Goal: Transaction & Acquisition: Purchase product/service

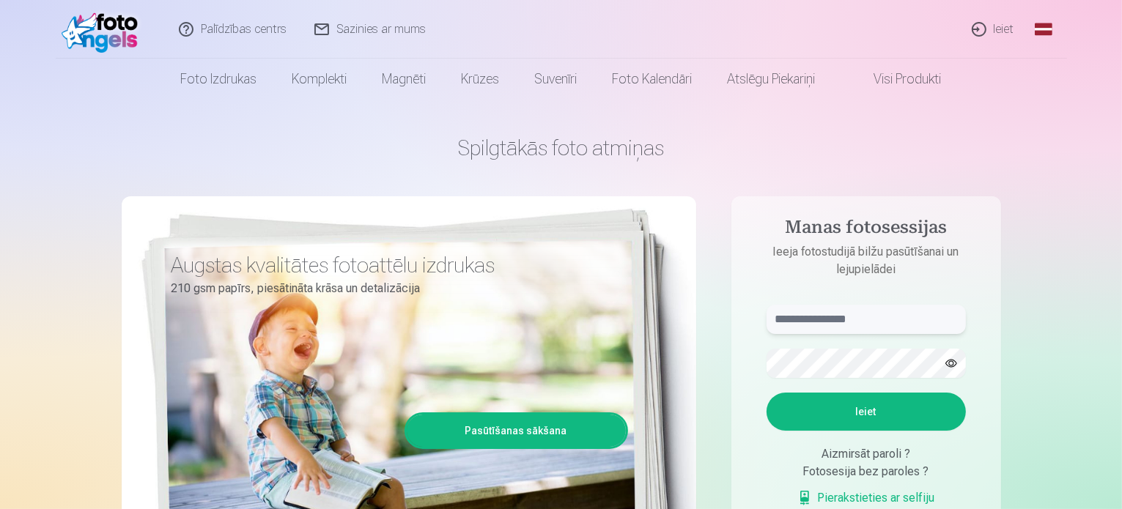
click at [807, 325] on input "text" at bounding box center [866, 319] width 199 height 29
type input "**********"
click at [856, 421] on button "Ieiet" at bounding box center [866, 412] width 199 height 38
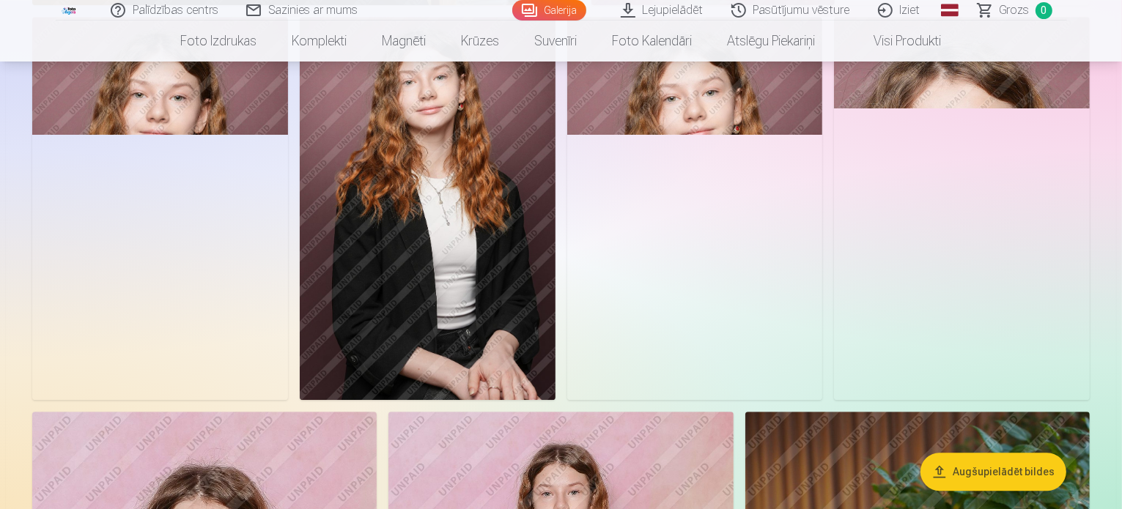
scroll to position [4251, 0]
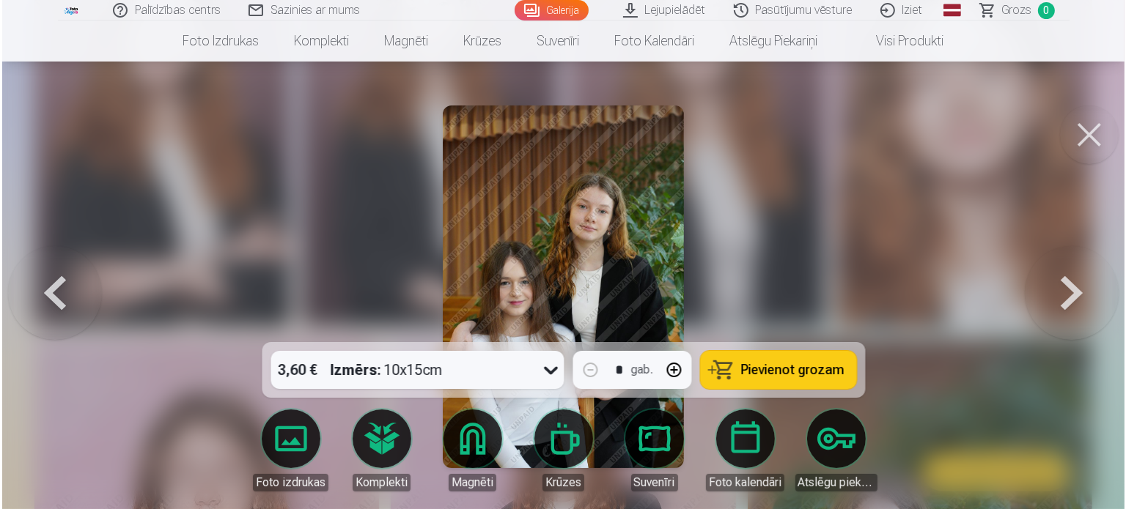
scroll to position [4264, 0]
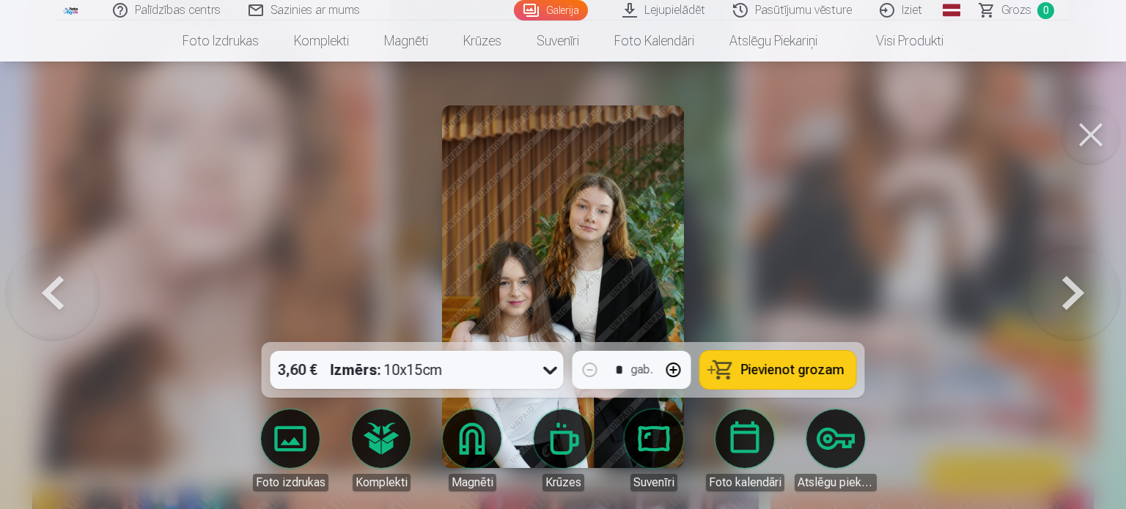
click at [413, 372] on div "Izmērs : 10x15cm" at bounding box center [387, 370] width 112 height 38
click at [815, 372] on span "Pievienot grozam" at bounding box center [792, 370] width 103 height 13
click at [1083, 133] on button at bounding box center [1090, 135] width 59 height 59
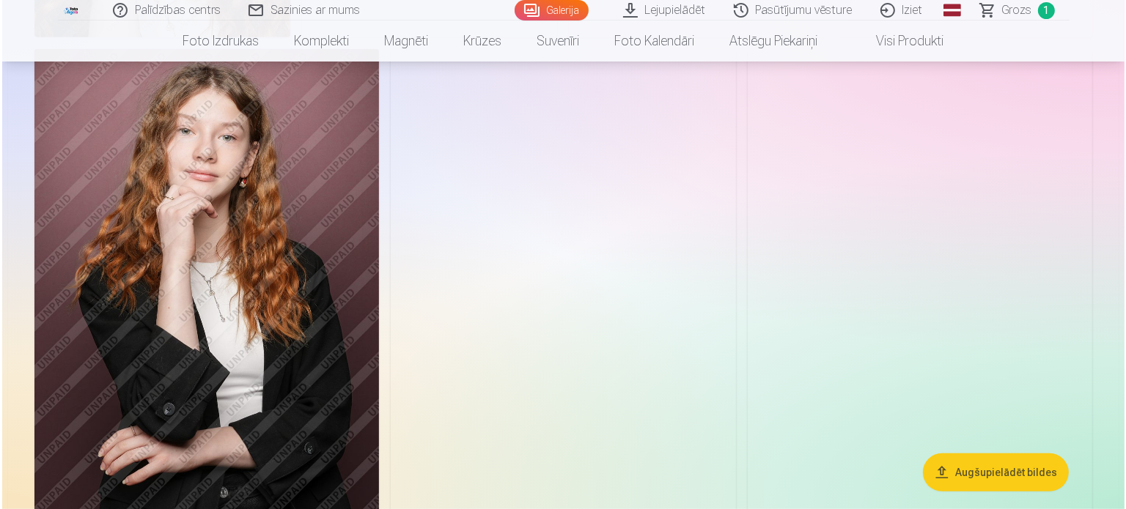
scroll to position [880, 0]
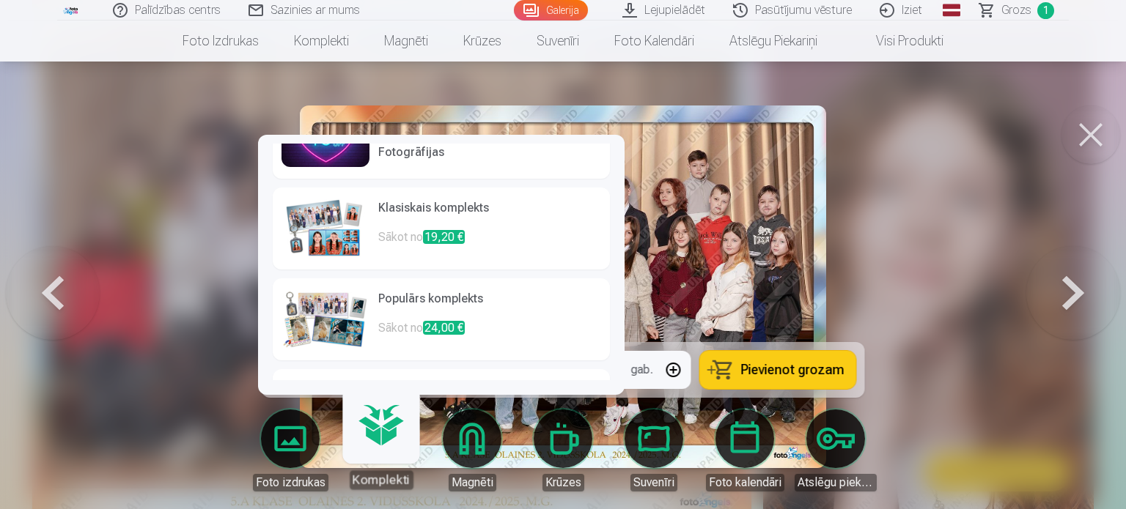
scroll to position [123, 0]
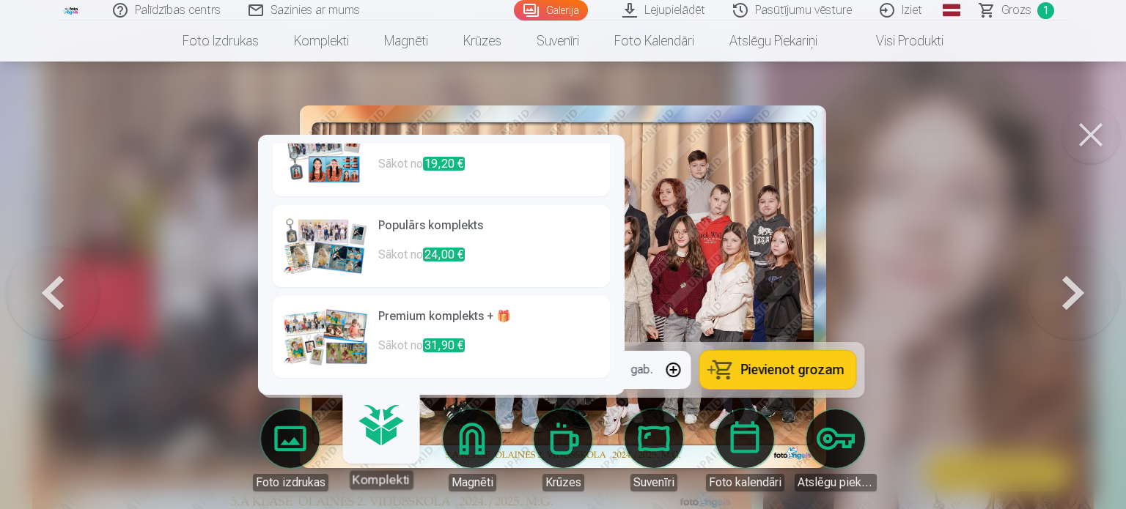
click at [476, 328] on h6 "Premium komplekts + 🎁" at bounding box center [489, 322] width 223 height 29
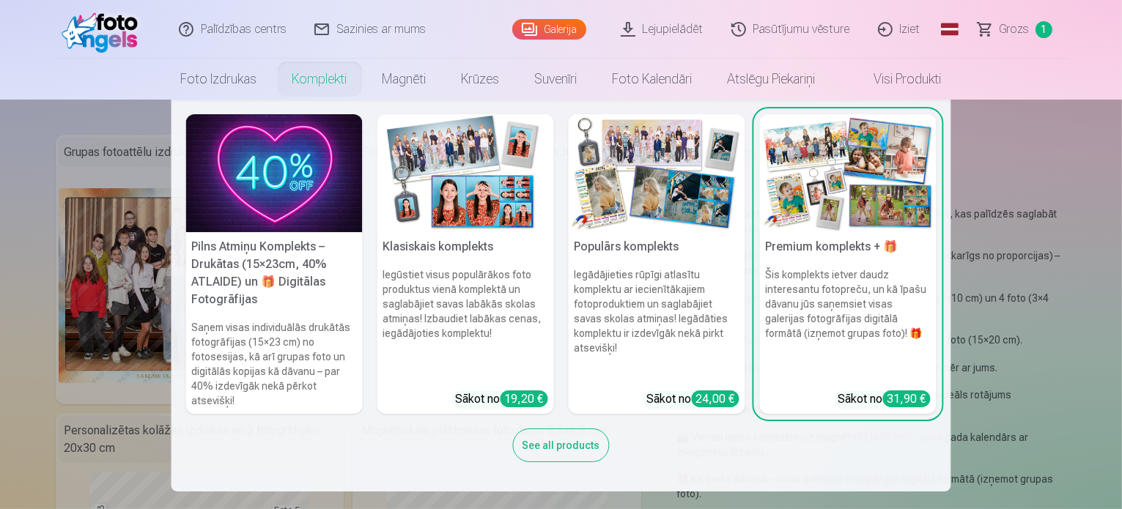
click at [310, 92] on link "Komplekti" at bounding box center [320, 79] width 90 height 41
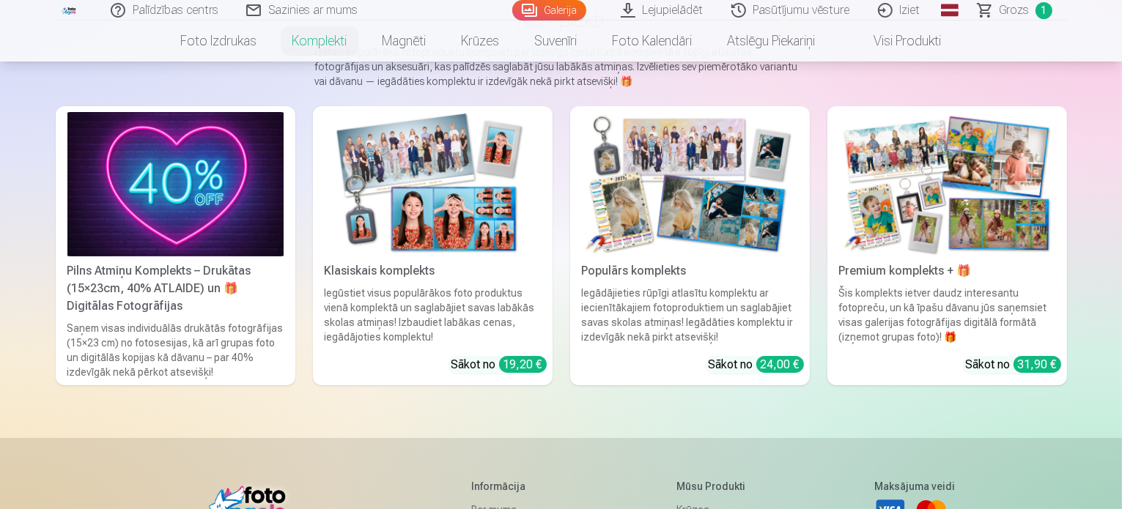
scroll to position [147, 0]
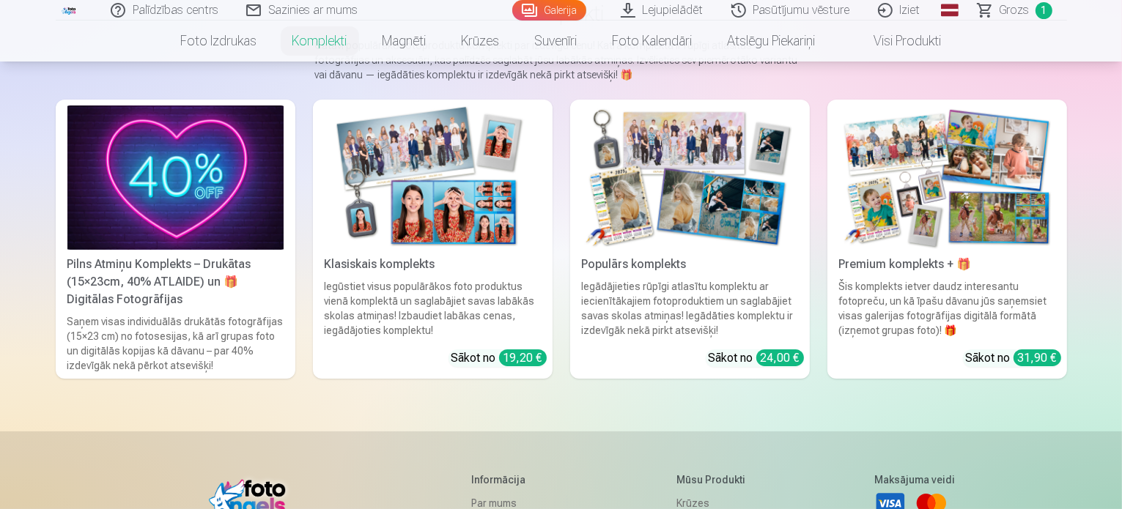
click at [388, 181] on img at bounding box center [433, 178] width 216 height 144
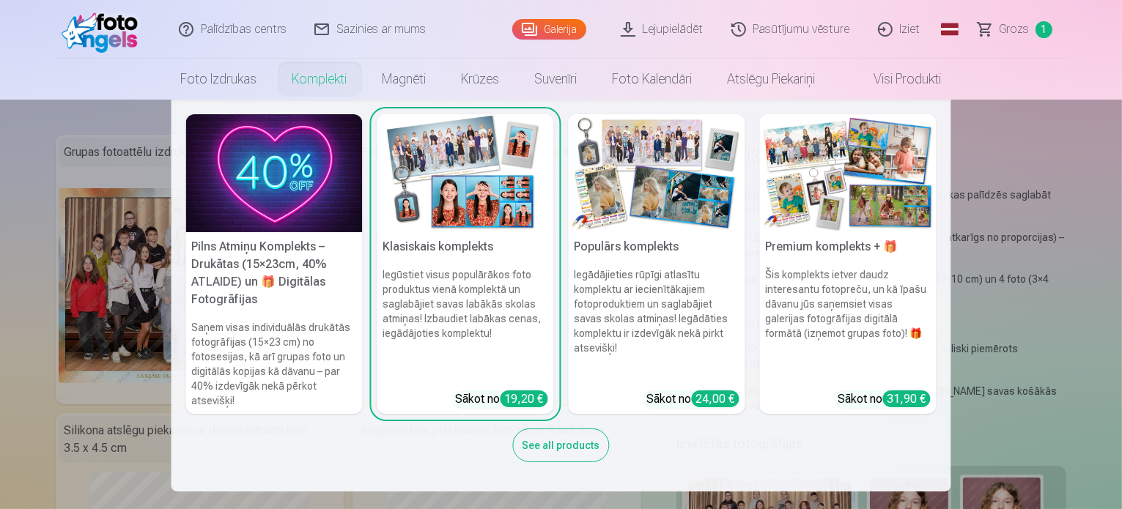
click at [645, 225] on img at bounding box center [657, 173] width 177 height 118
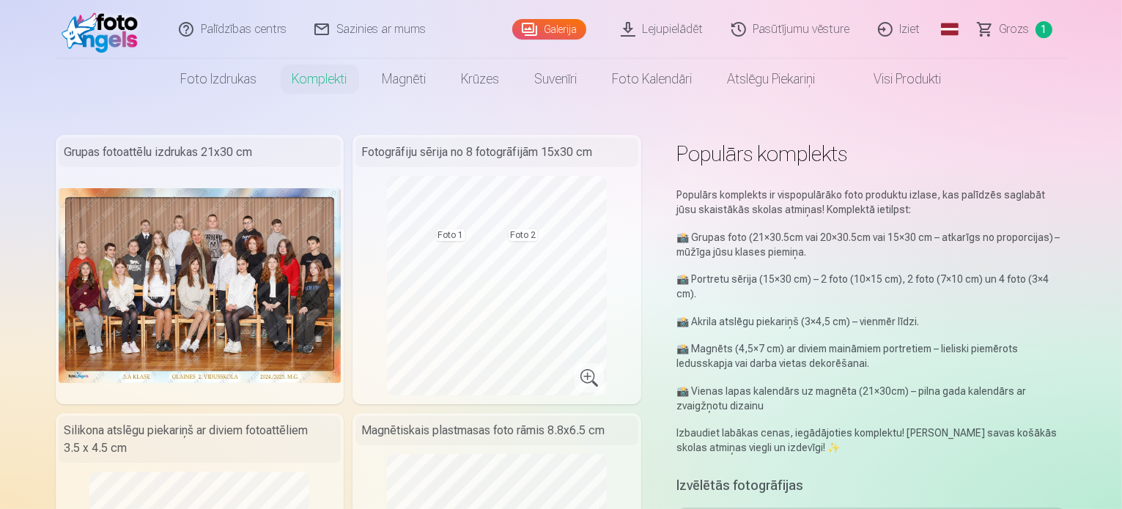
click at [683, 29] on link "Lejupielādēt" at bounding box center [663, 29] width 111 height 59
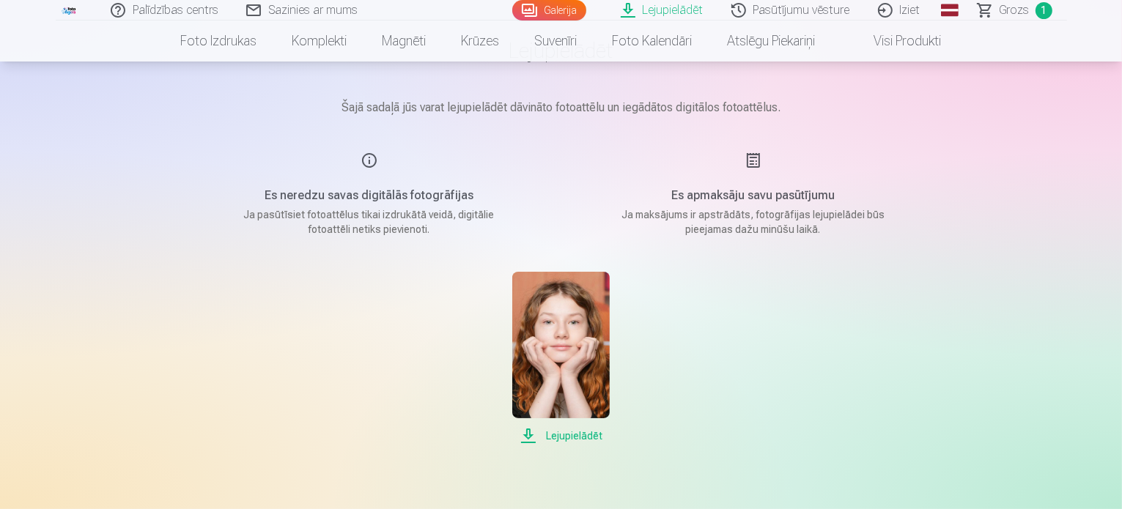
scroll to position [73, 0]
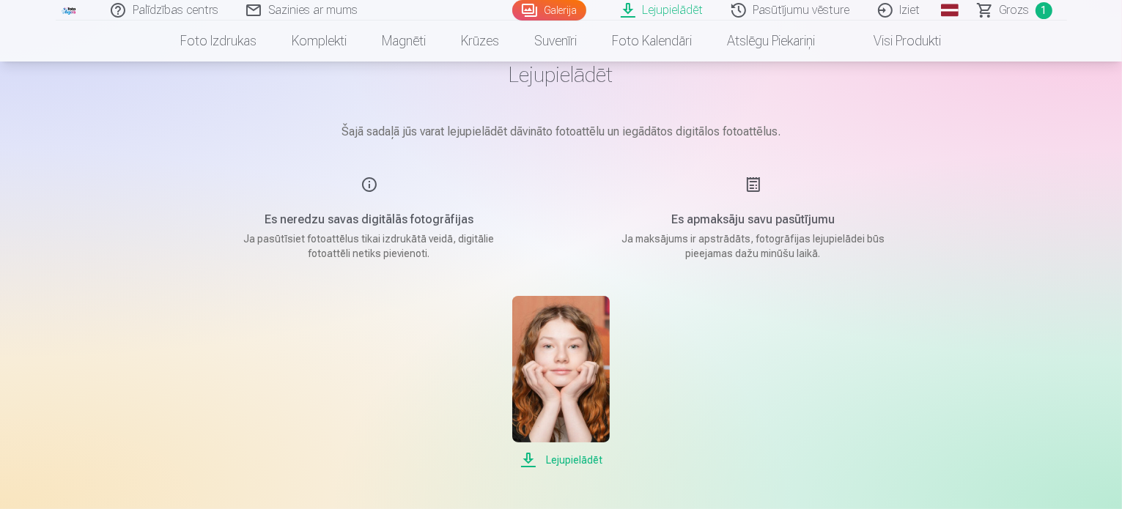
click at [576, 460] on span "Lejupielādēt" at bounding box center [560, 461] width 97 height 18
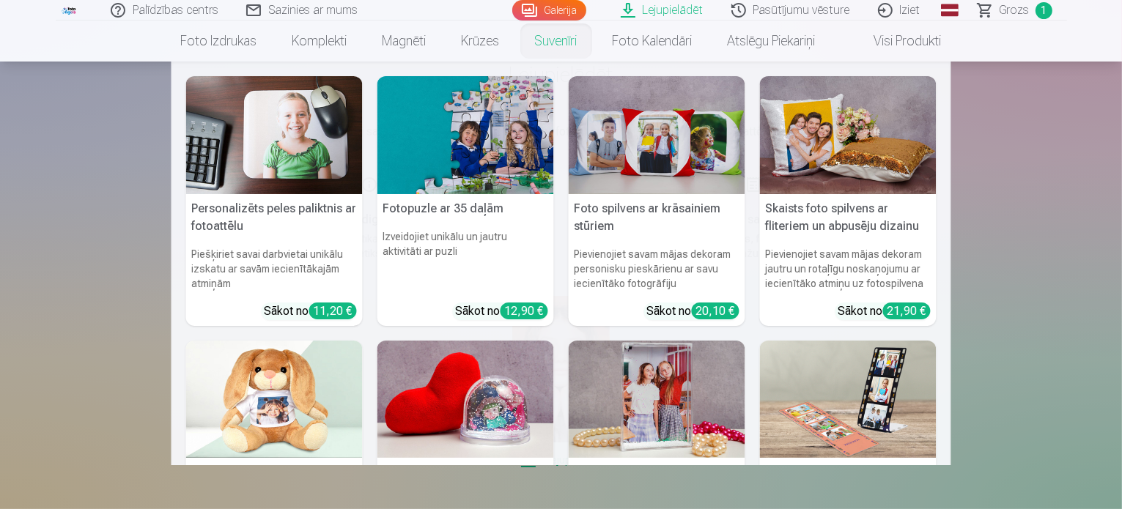
scroll to position [0, 0]
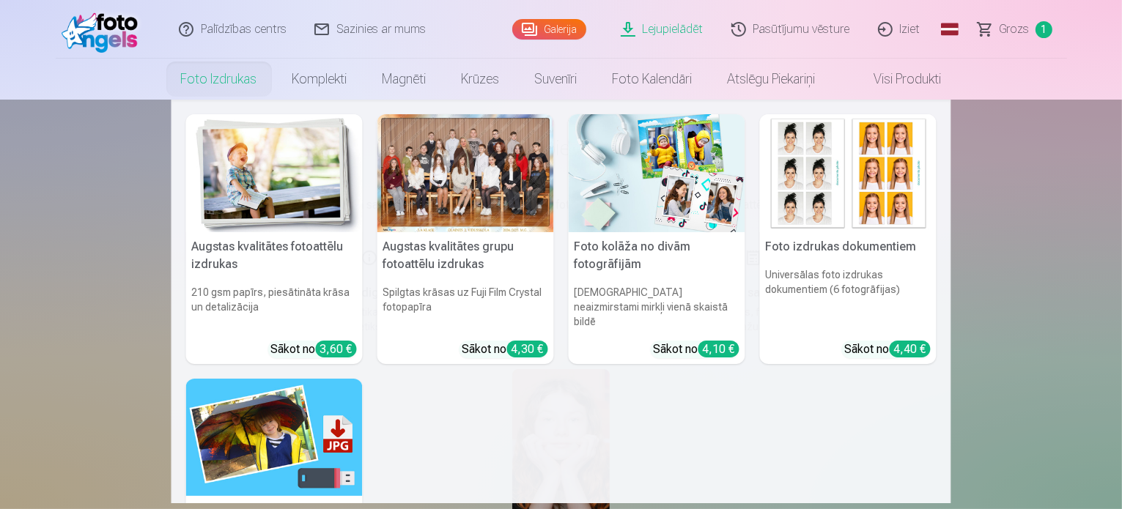
click at [210, 82] on link "Foto izdrukas" at bounding box center [218, 79] width 111 height 41
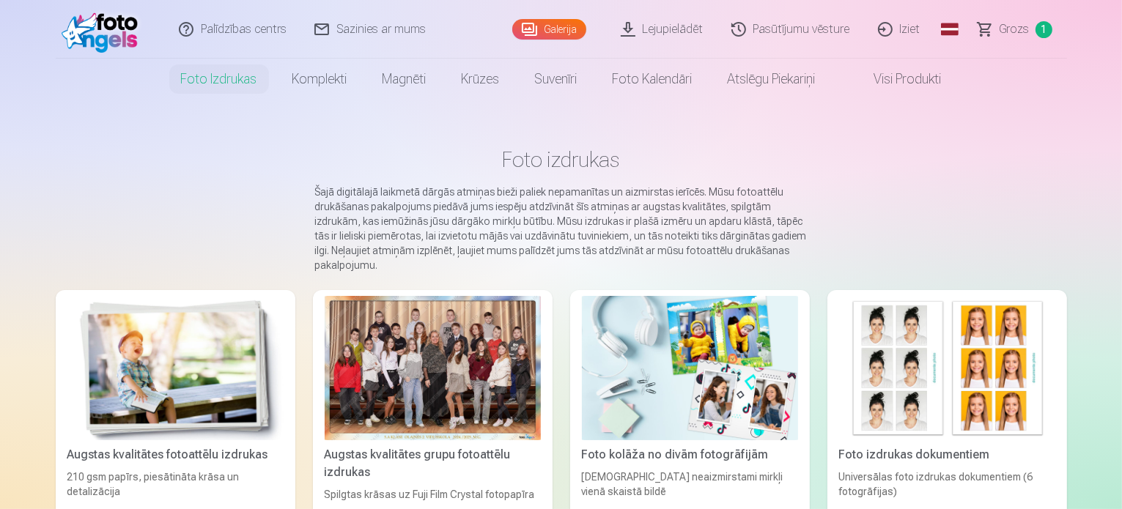
click at [566, 32] on link "Galerija" at bounding box center [549, 29] width 74 height 21
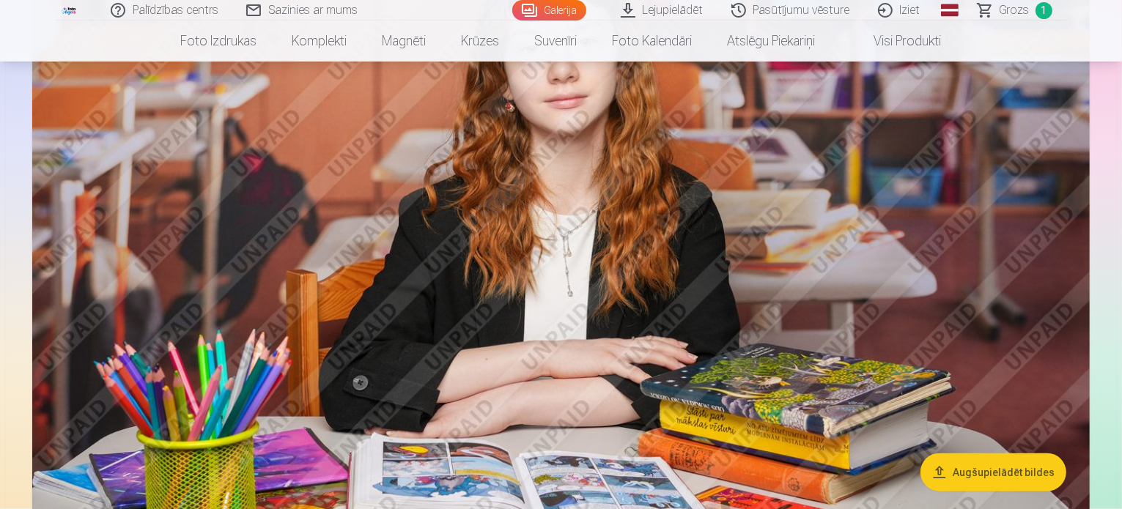
scroll to position [1832, 0]
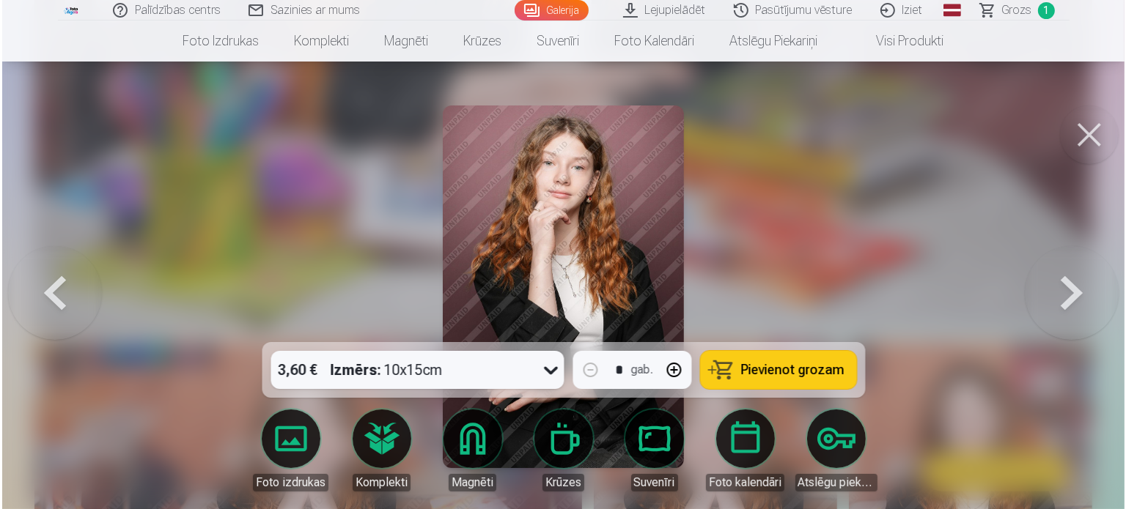
scroll to position [1835, 0]
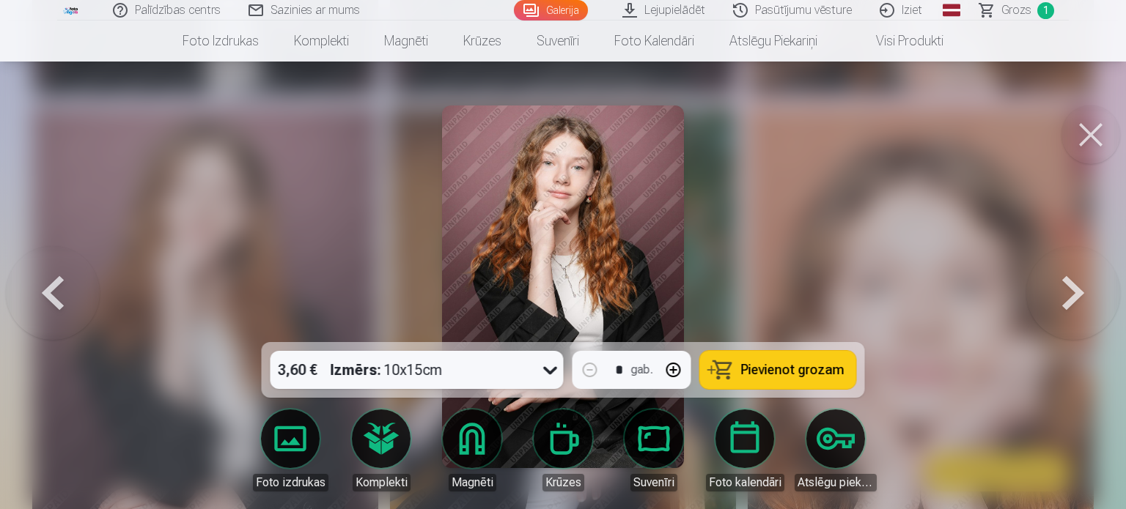
click at [758, 371] on span "Pievienot grozam" at bounding box center [792, 370] width 103 height 13
click at [1078, 130] on button at bounding box center [1090, 135] width 59 height 59
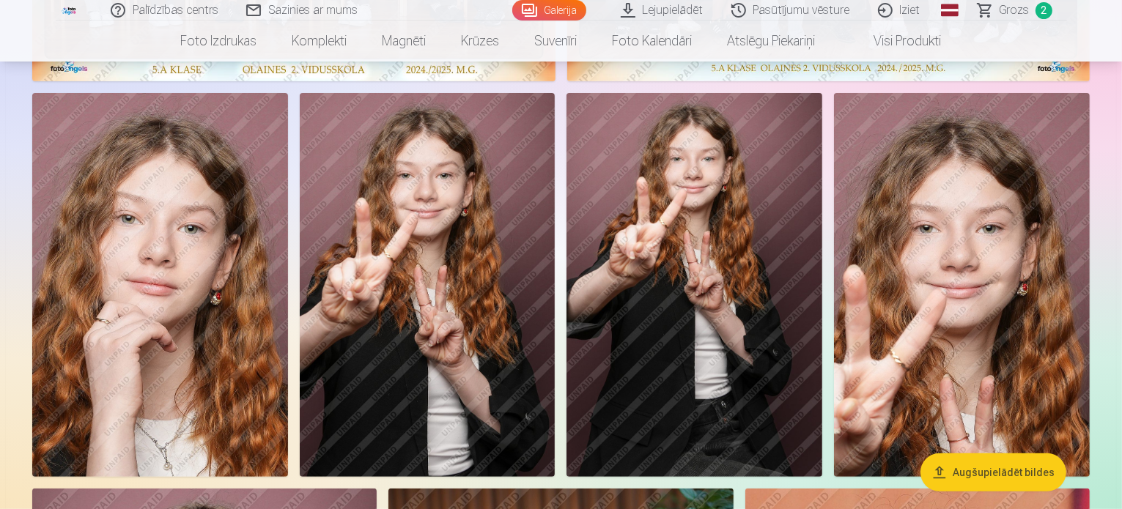
scroll to position [147, 0]
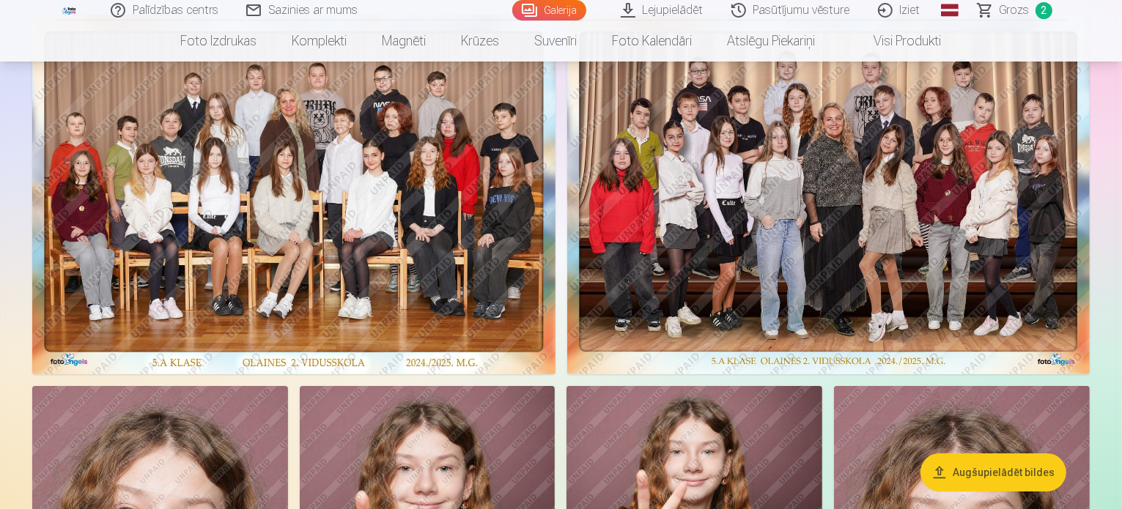
click at [556, 248] on img at bounding box center [293, 195] width 523 height 360
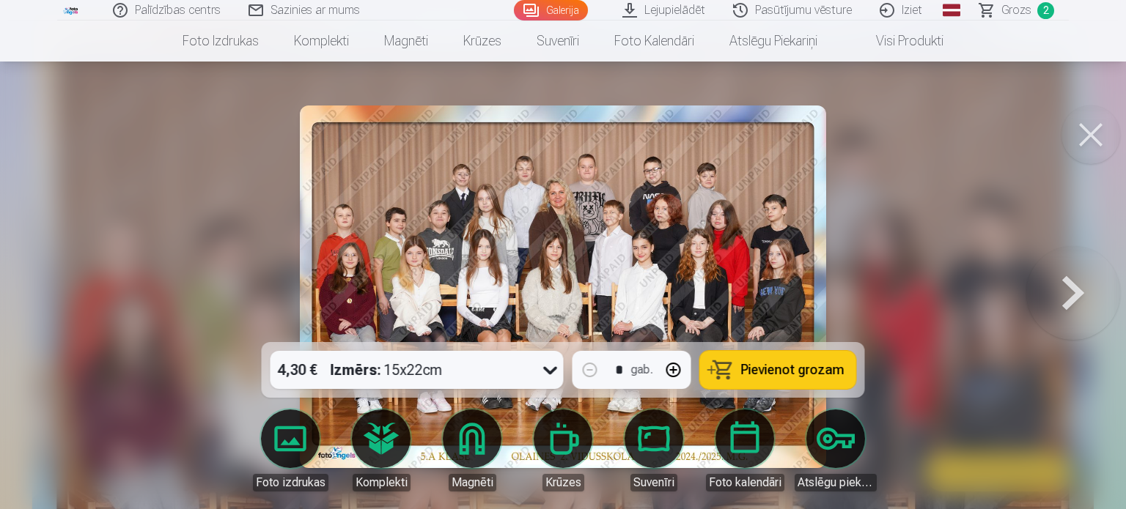
click at [796, 369] on span "Pievienot grozam" at bounding box center [792, 370] width 103 height 13
drag, startPoint x: 1098, startPoint y: 143, endPoint x: 765, endPoint y: 224, distance: 343.3
click at [1097, 143] on button at bounding box center [1090, 135] width 59 height 59
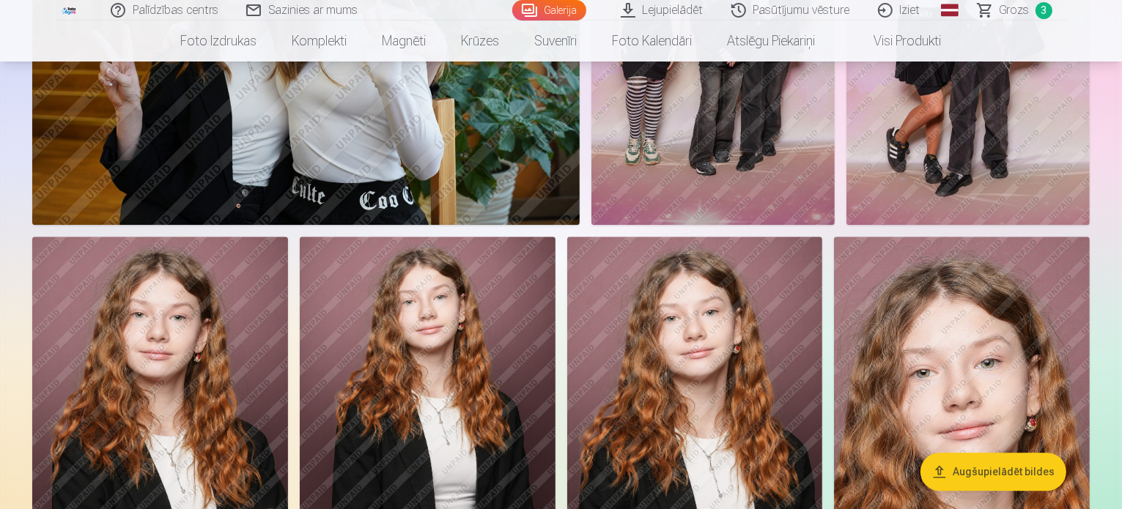
scroll to position [4178, 0]
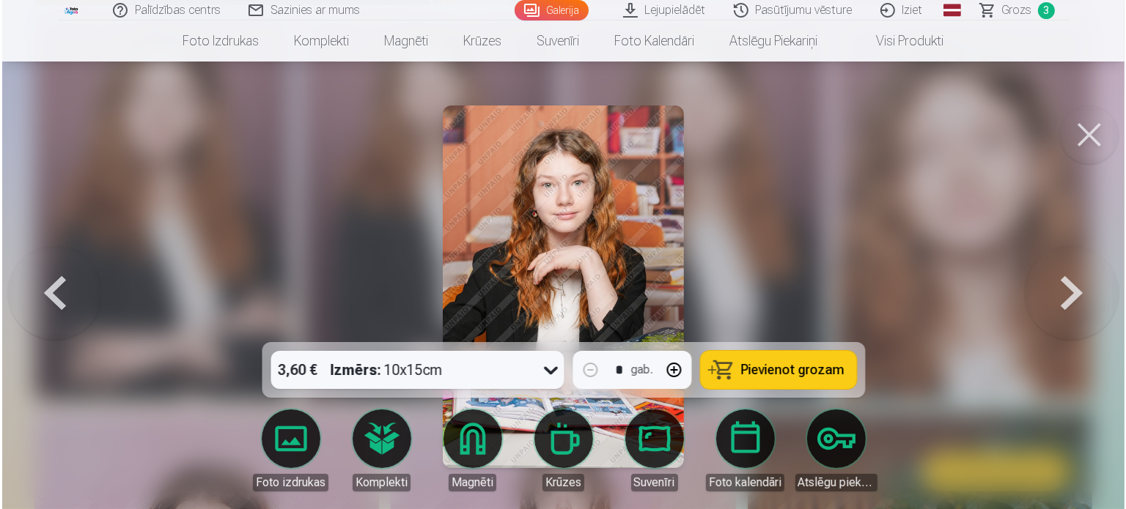
scroll to position [4190, 0]
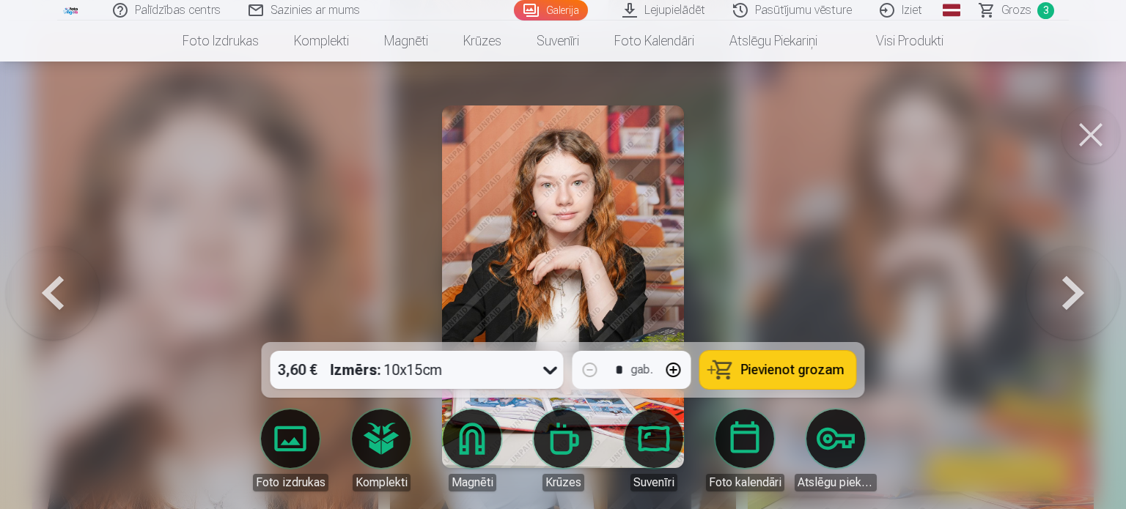
click at [792, 369] on span "Pievienot grozam" at bounding box center [792, 370] width 103 height 13
click at [1106, 132] on button at bounding box center [1090, 135] width 59 height 59
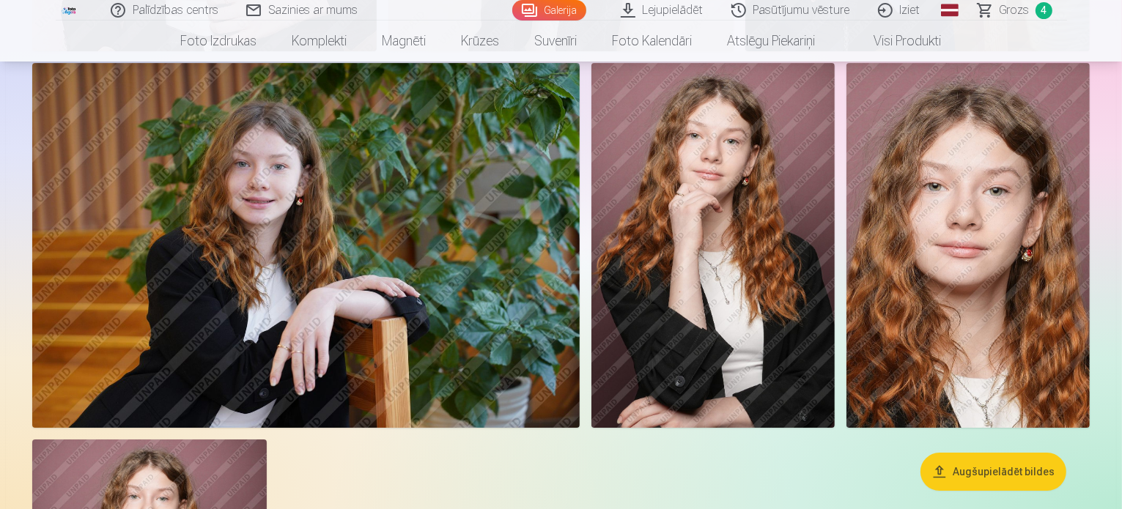
scroll to position [5131, 0]
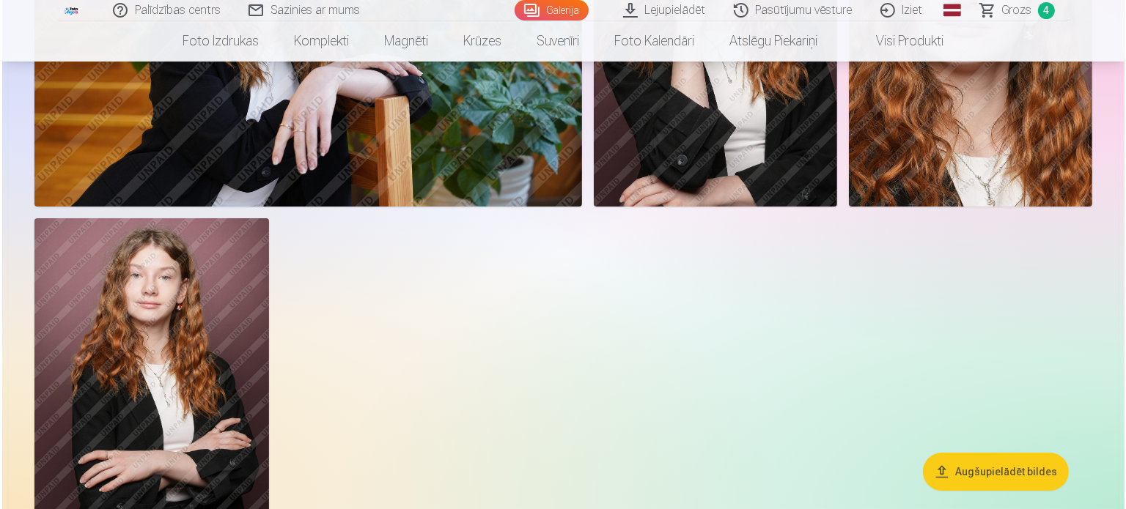
scroll to position [5294, 0]
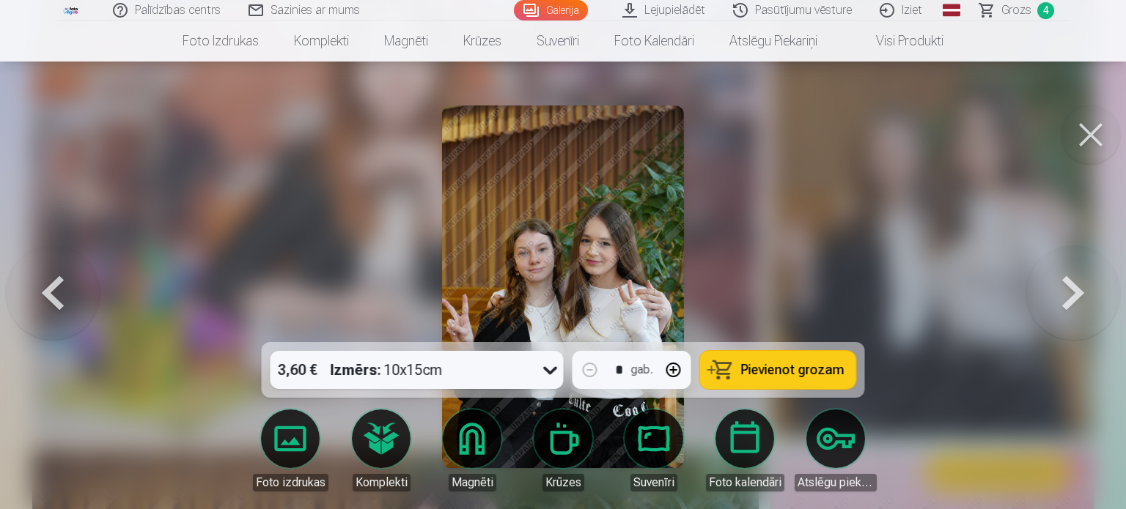
click at [763, 377] on span "Pievienot grozam" at bounding box center [792, 370] width 103 height 13
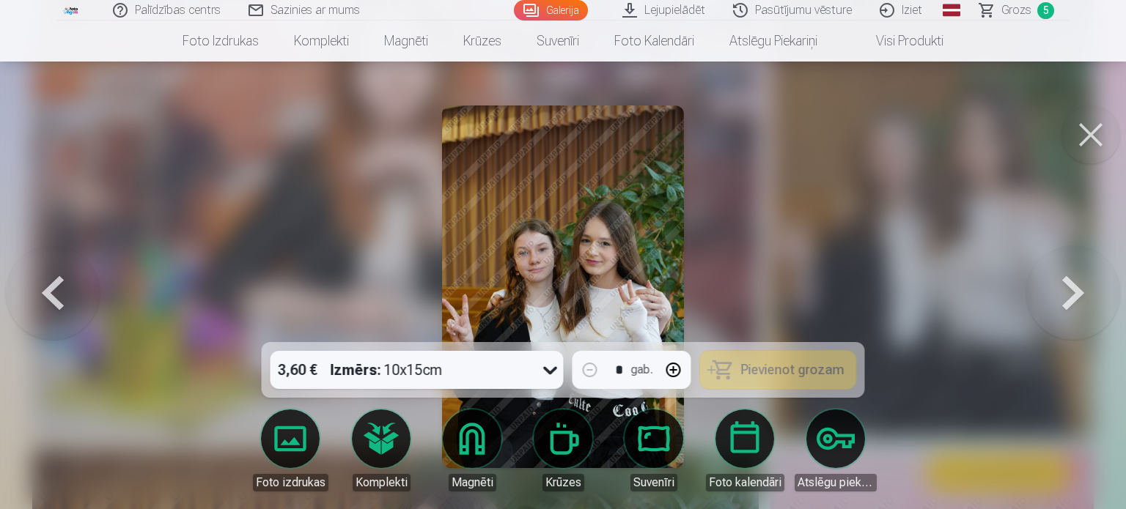
click at [1091, 137] on button at bounding box center [1090, 135] width 59 height 59
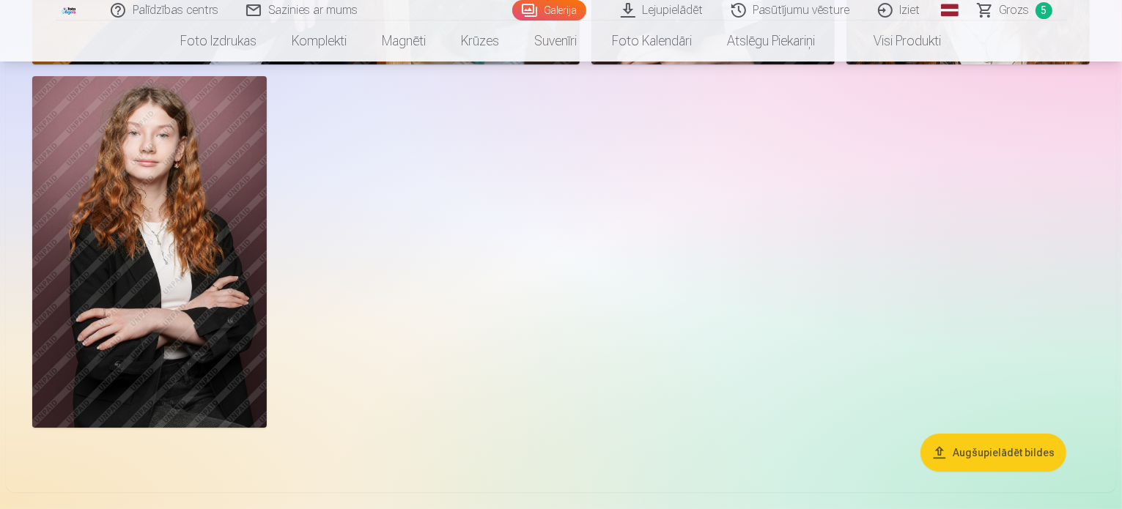
scroll to position [5571, 0]
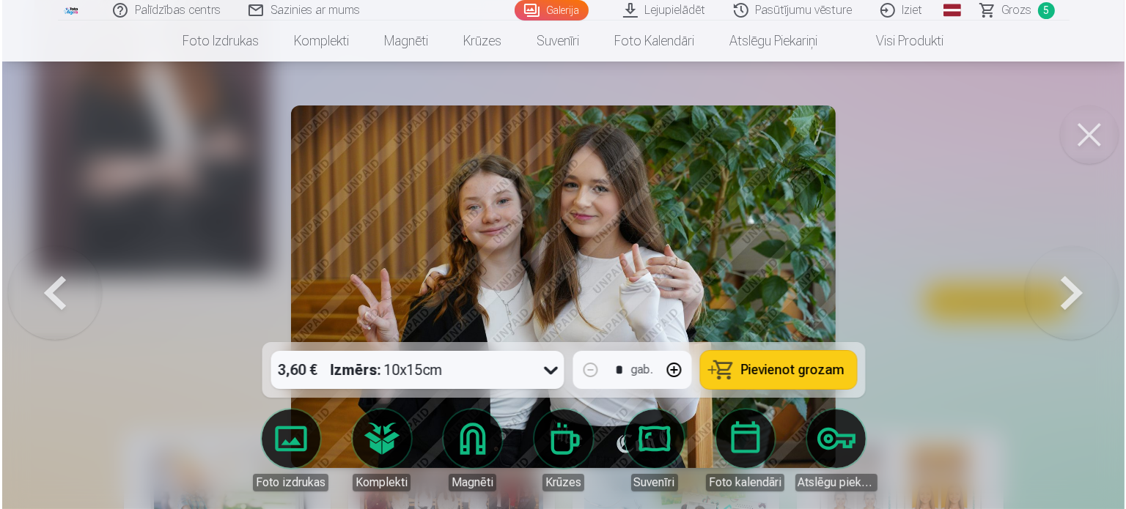
scroll to position [5587, 0]
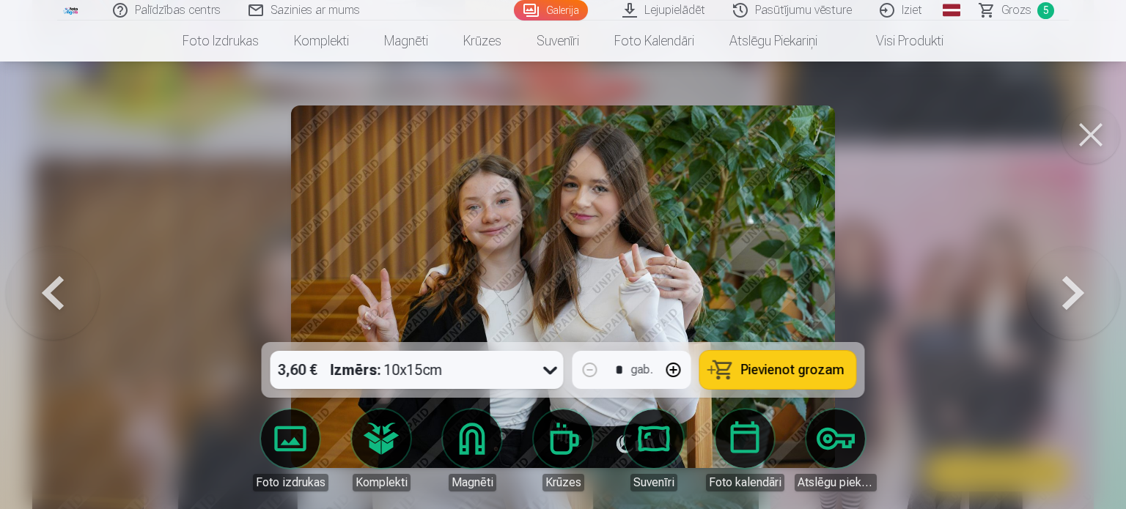
click at [48, 286] on button at bounding box center [53, 286] width 94 height 81
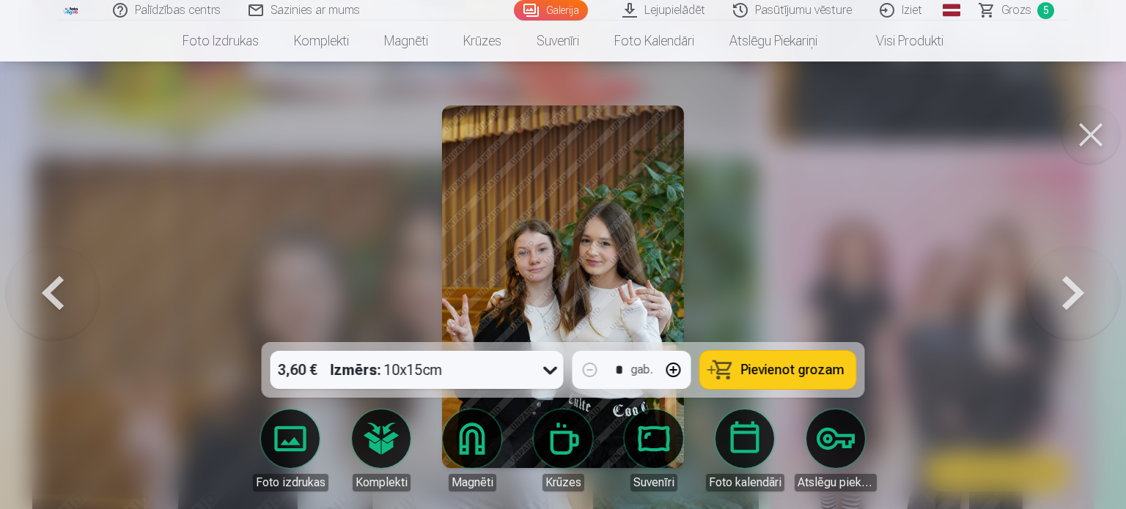
click at [1073, 294] on button at bounding box center [1073, 286] width 94 height 81
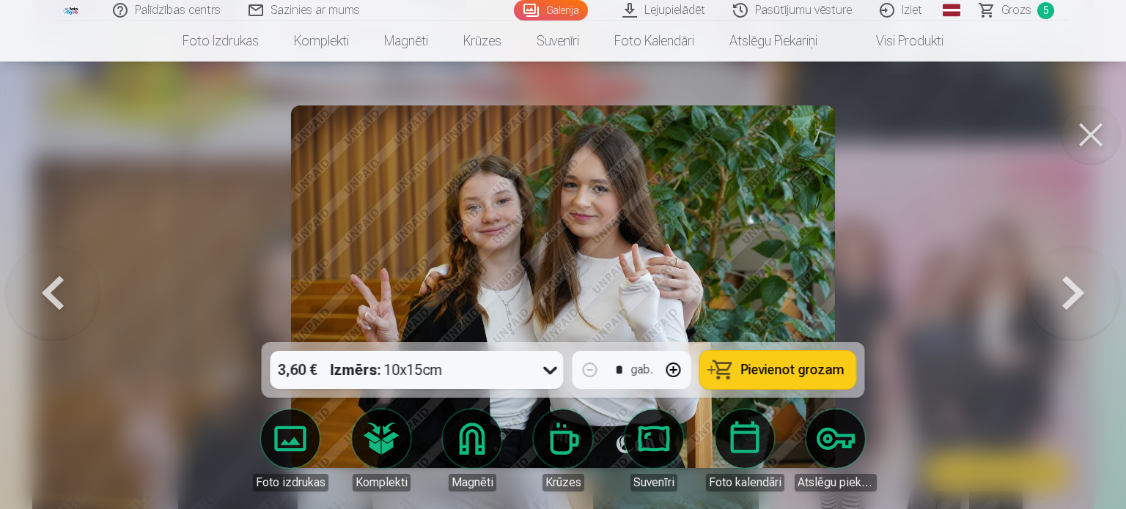
click at [762, 366] on span "Pievienot grozam" at bounding box center [792, 370] width 103 height 13
click at [1088, 136] on button at bounding box center [1090, 135] width 59 height 59
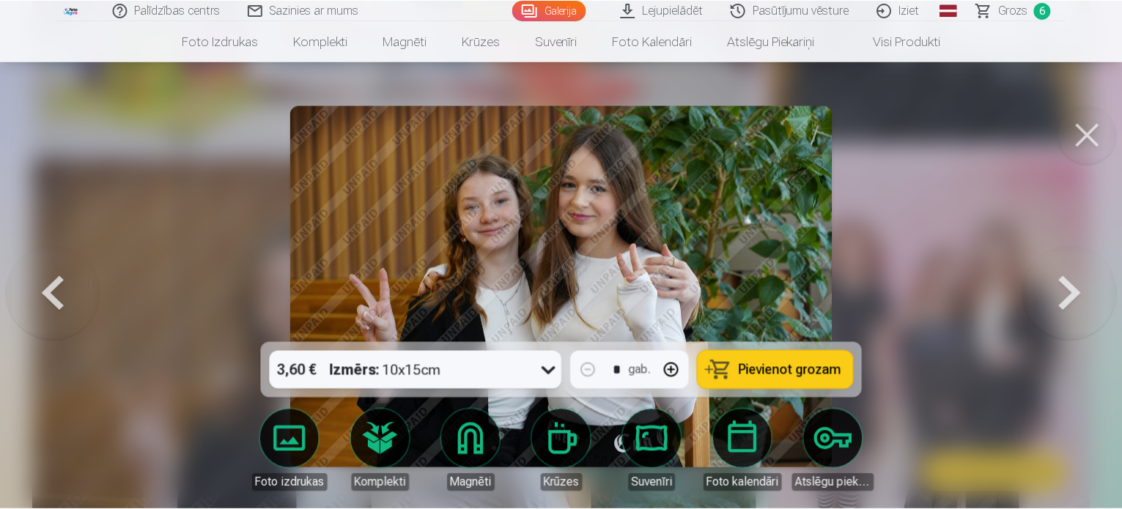
scroll to position [5571, 0]
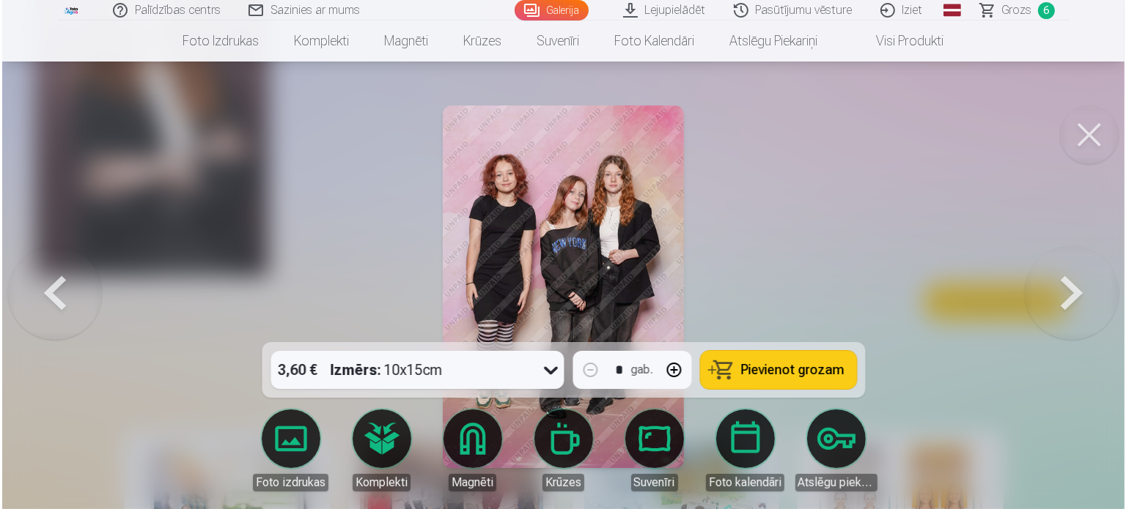
scroll to position [5587, 0]
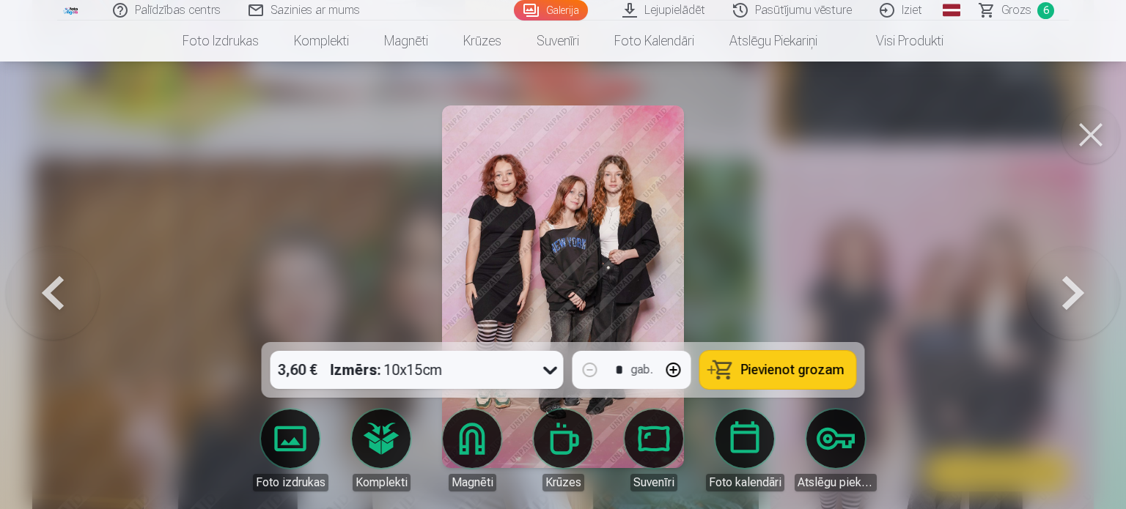
click at [725, 364] on button "Pievienot grozam" at bounding box center [778, 370] width 156 height 38
click at [1083, 133] on button at bounding box center [1090, 135] width 59 height 59
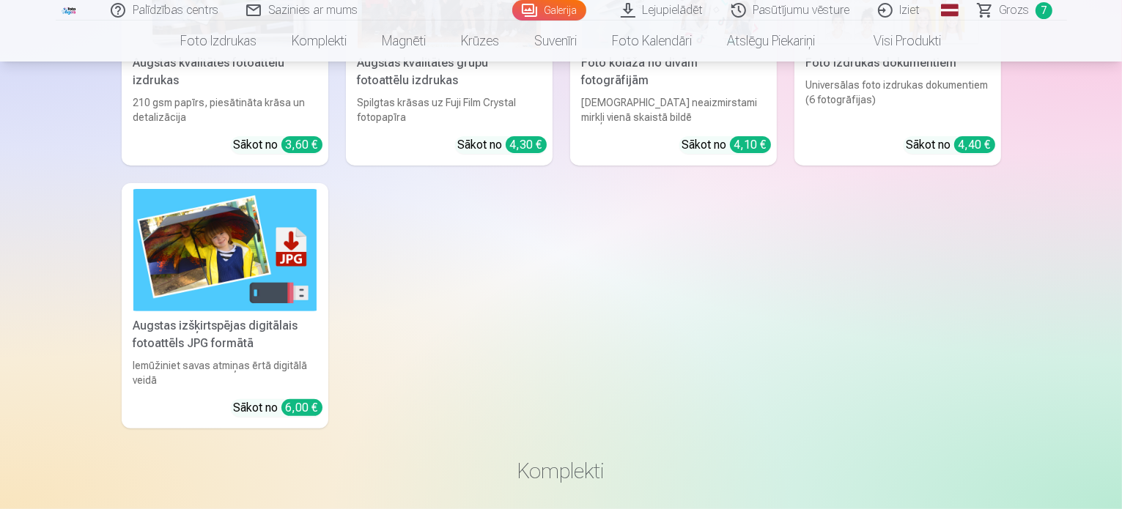
scroll to position [6084, 0]
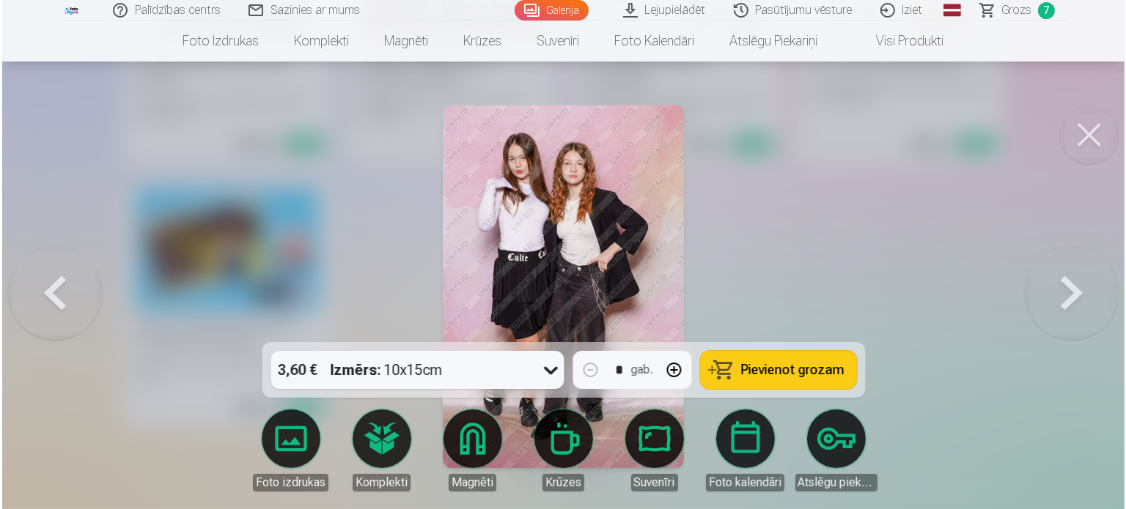
scroll to position [6102, 0]
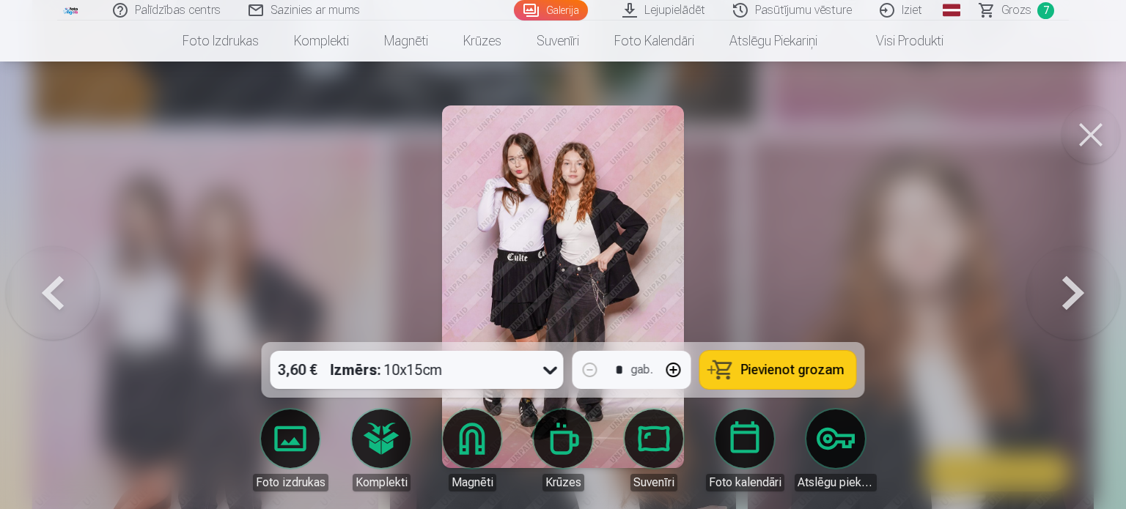
click at [794, 372] on span "Pievienot grozam" at bounding box center [792, 370] width 103 height 13
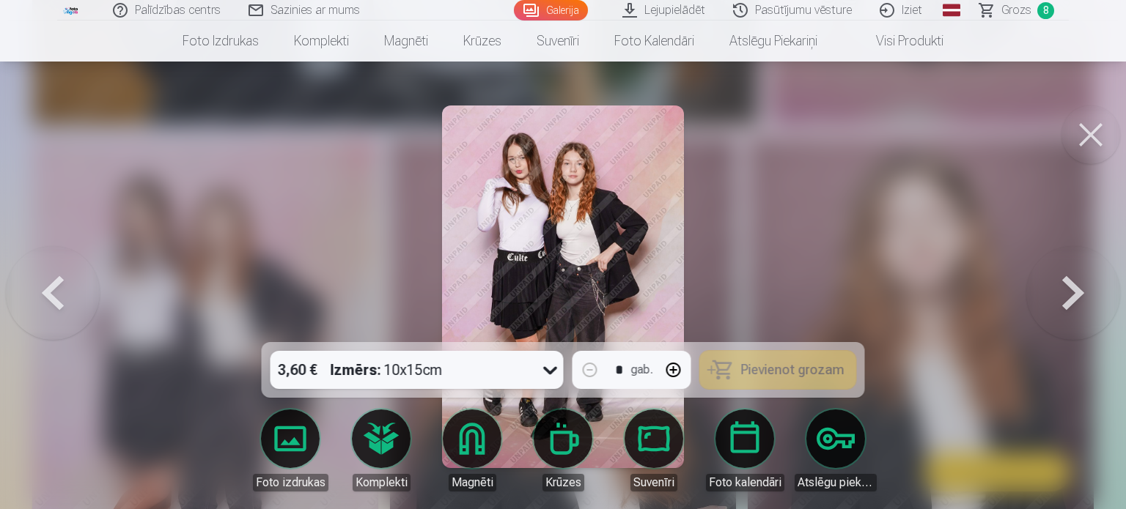
click at [1099, 134] on button at bounding box center [1090, 135] width 59 height 59
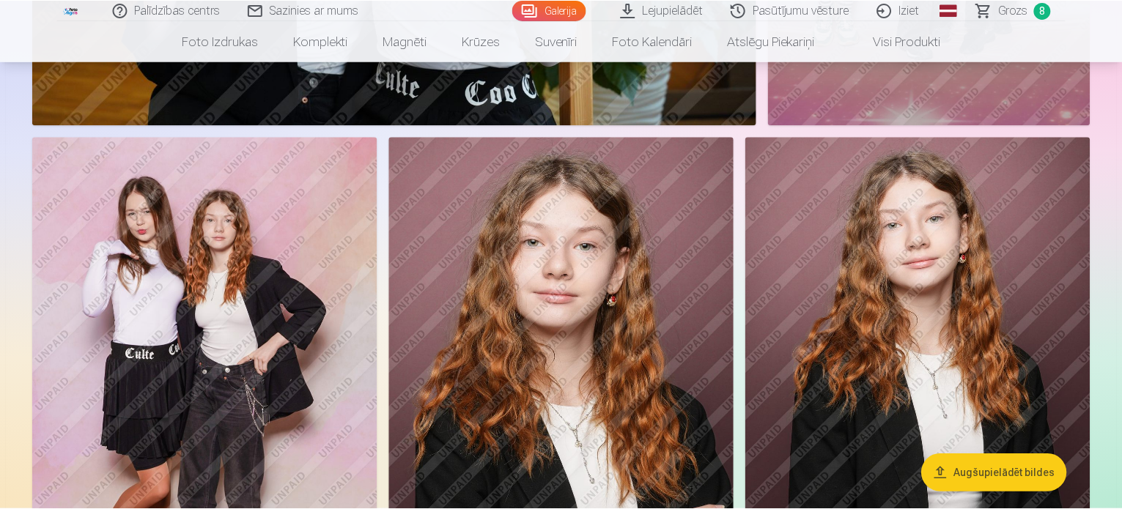
scroll to position [6084, 0]
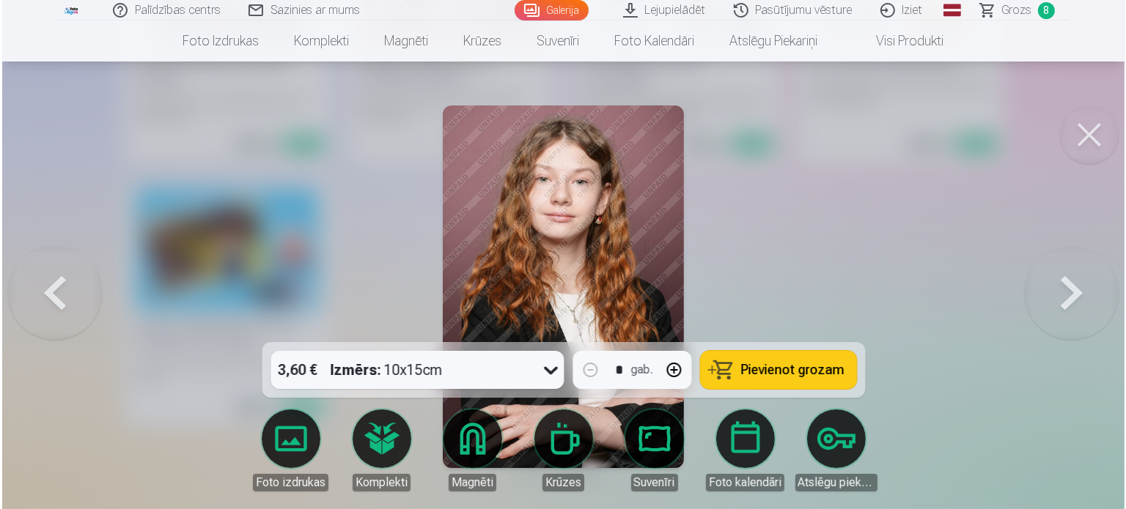
scroll to position [6102, 0]
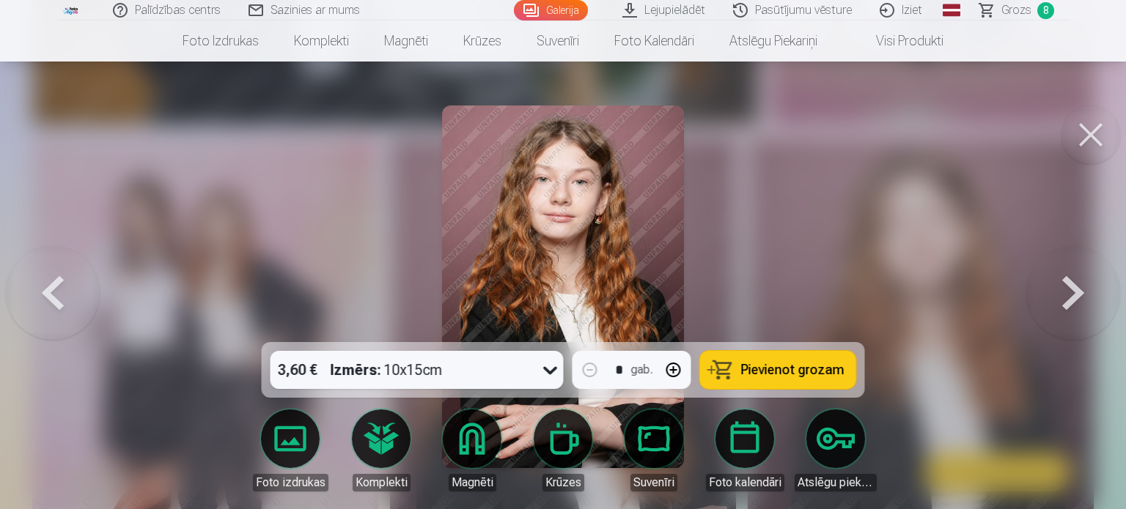
click at [758, 366] on span "Pievienot grozam" at bounding box center [792, 370] width 103 height 13
click at [1067, 284] on button at bounding box center [1073, 286] width 94 height 81
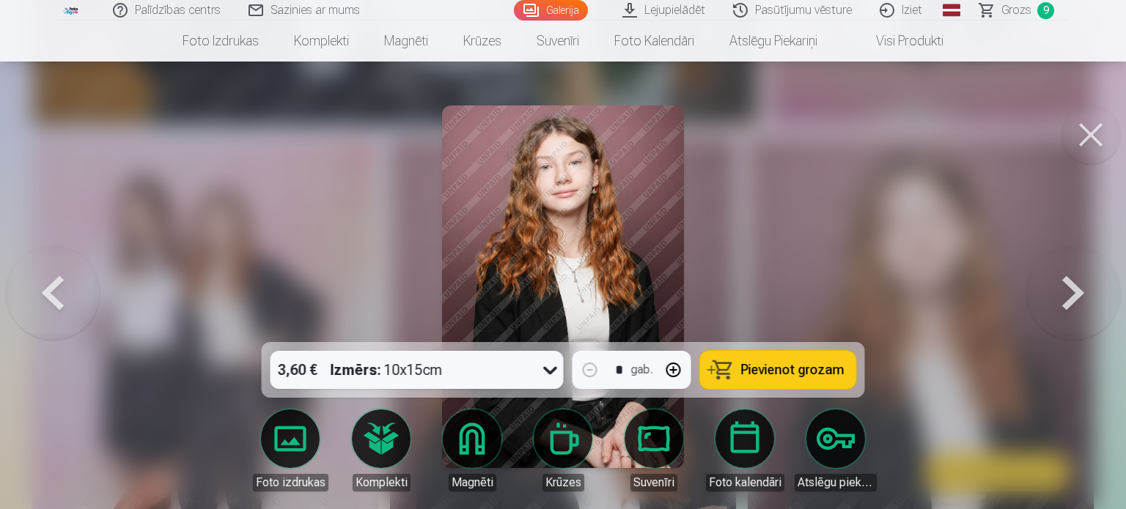
click at [788, 364] on span "Pievienot grozam" at bounding box center [792, 370] width 103 height 13
click at [1086, 295] on button at bounding box center [1073, 286] width 94 height 81
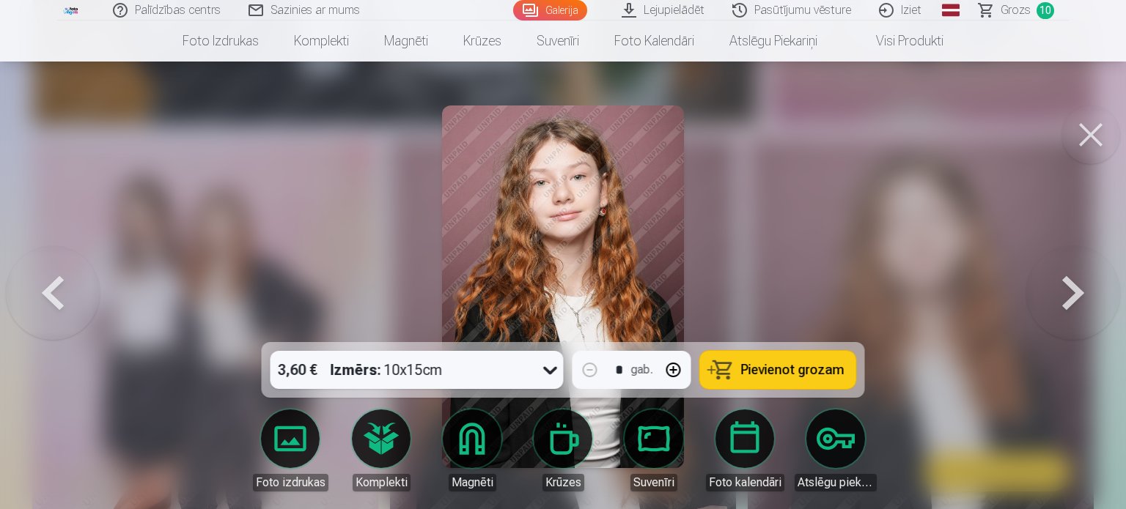
click at [1081, 138] on button at bounding box center [1090, 135] width 59 height 59
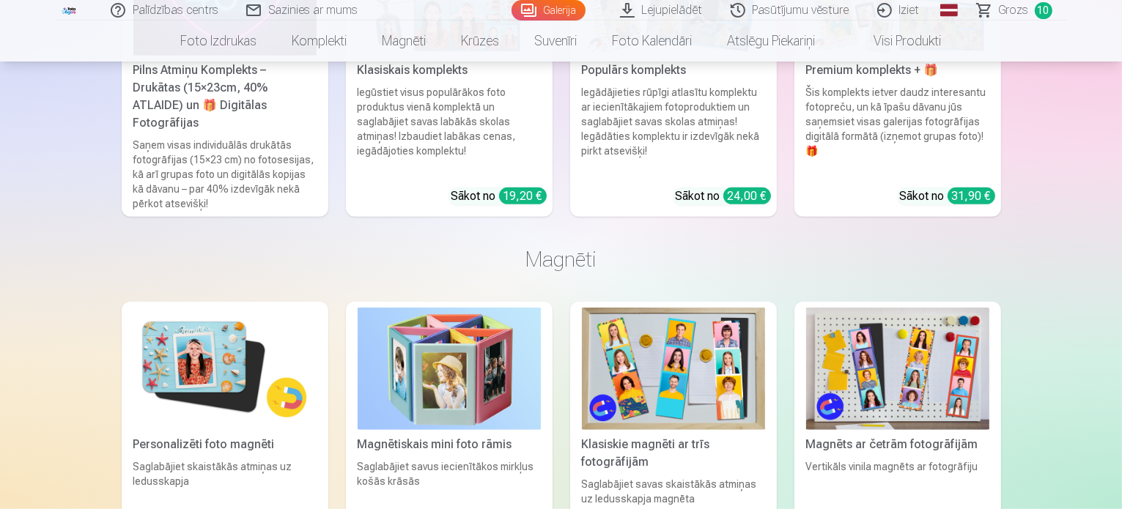
scroll to position [6670, 0]
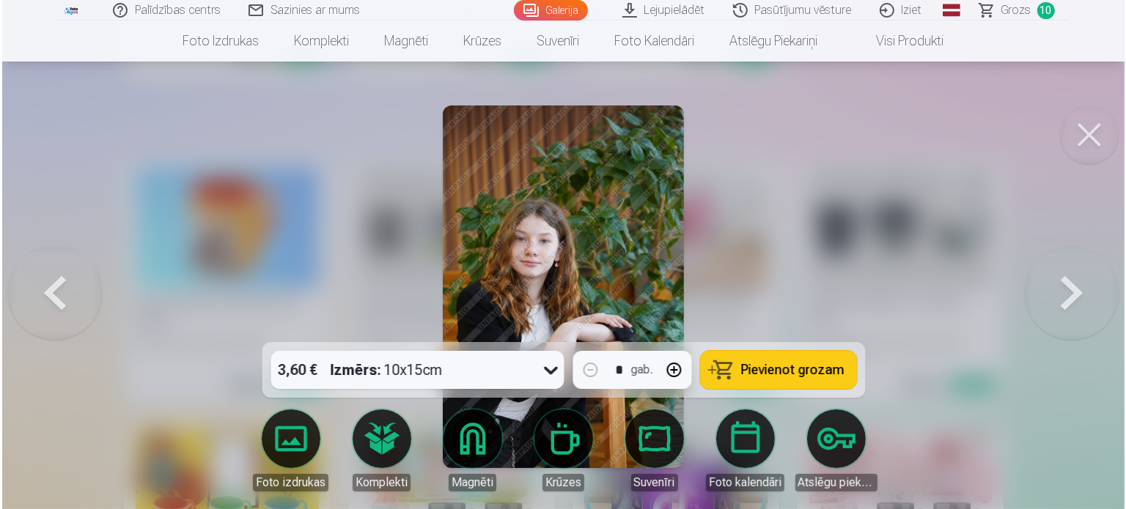
scroll to position [7427, 0]
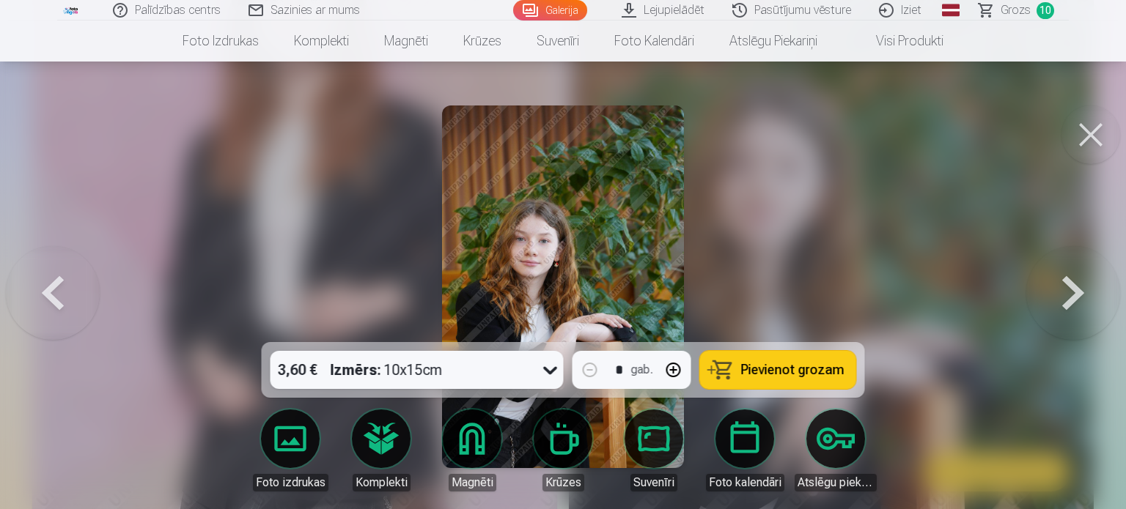
click at [759, 376] on span "Pievienot grozam" at bounding box center [792, 370] width 103 height 13
click at [1102, 128] on button at bounding box center [1090, 135] width 59 height 59
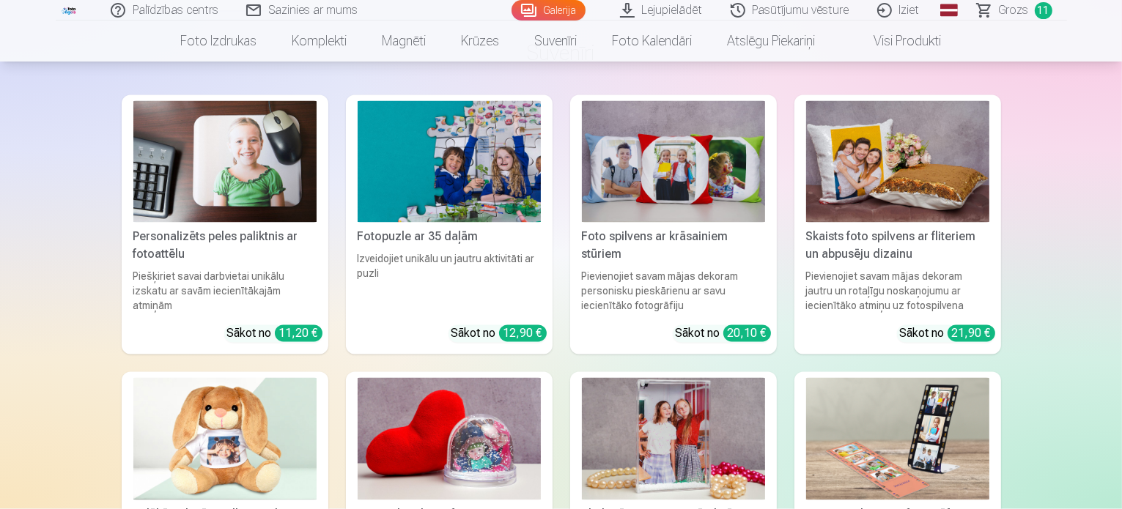
scroll to position [8503, 0]
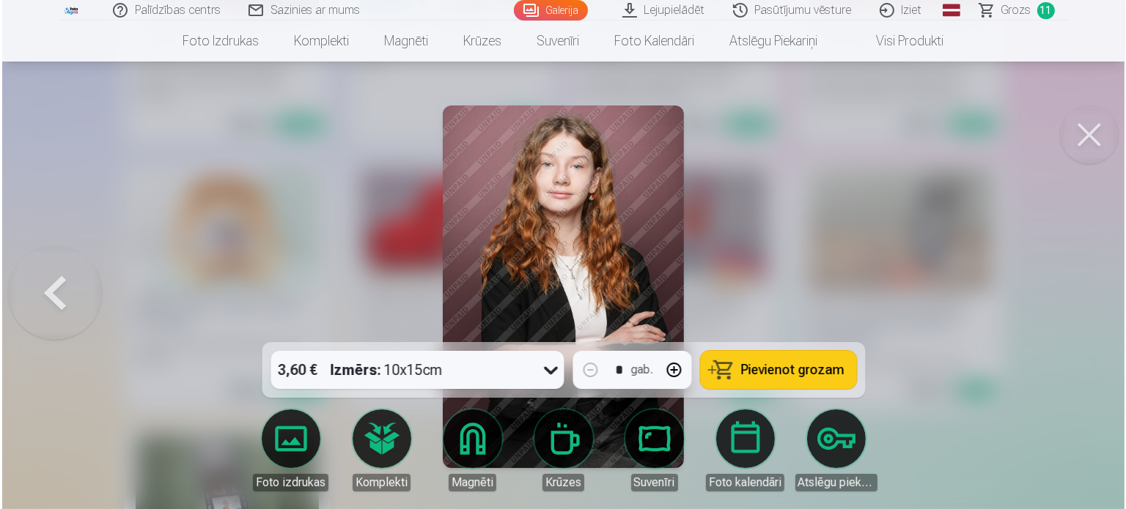
scroll to position [8528, 0]
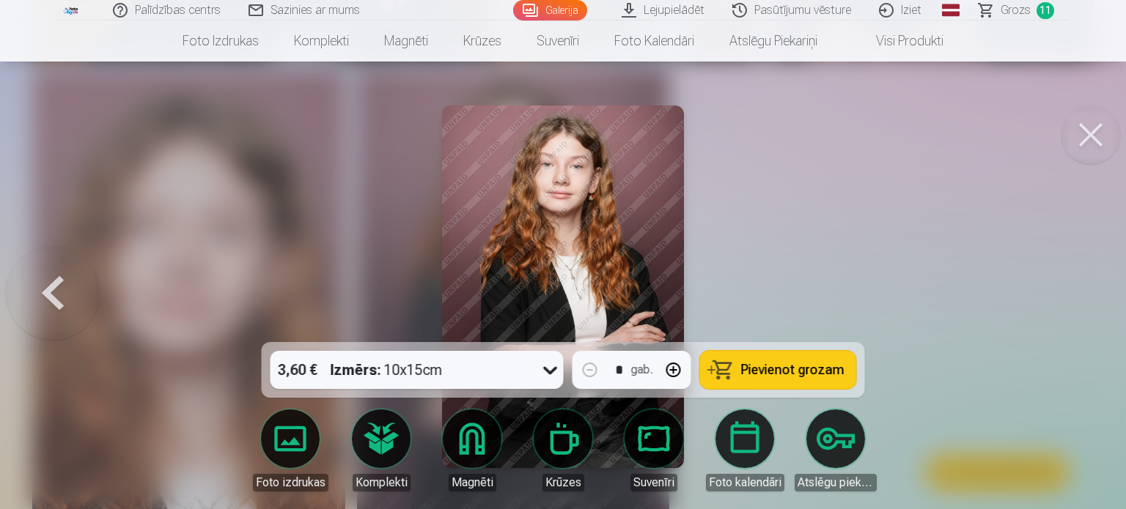
click at [822, 364] on span "Pievienot grozam" at bounding box center [792, 370] width 103 height 13
click at [1091, 141] on button at bounding box center [1090, 135] width 59 height 59
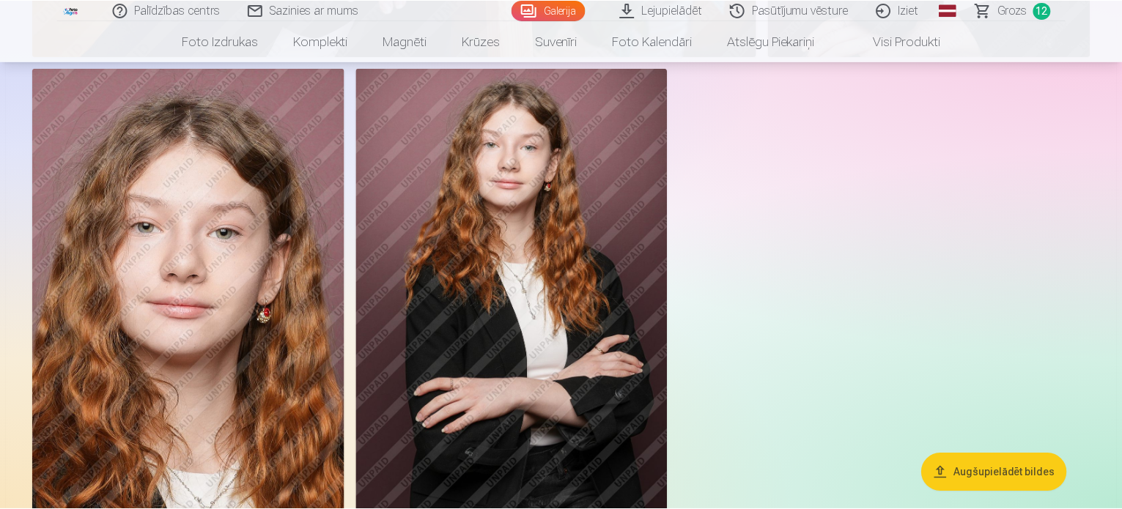
scroll to position [8503, 0]
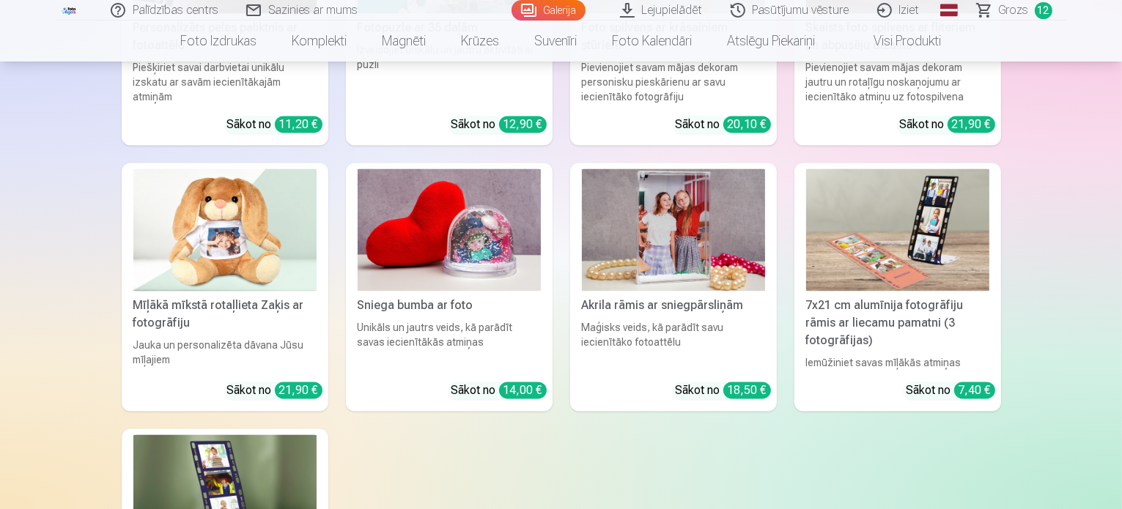
click at [1012, 11] on span "Grozs" at bounding box center [1014, 10] width 30 height 18
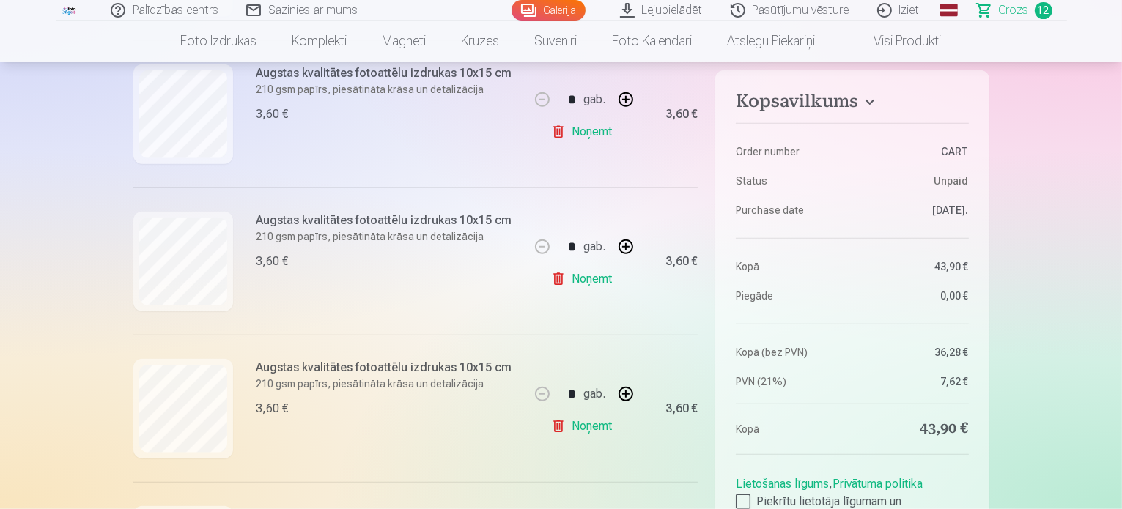
scroll to position [1466, 0]
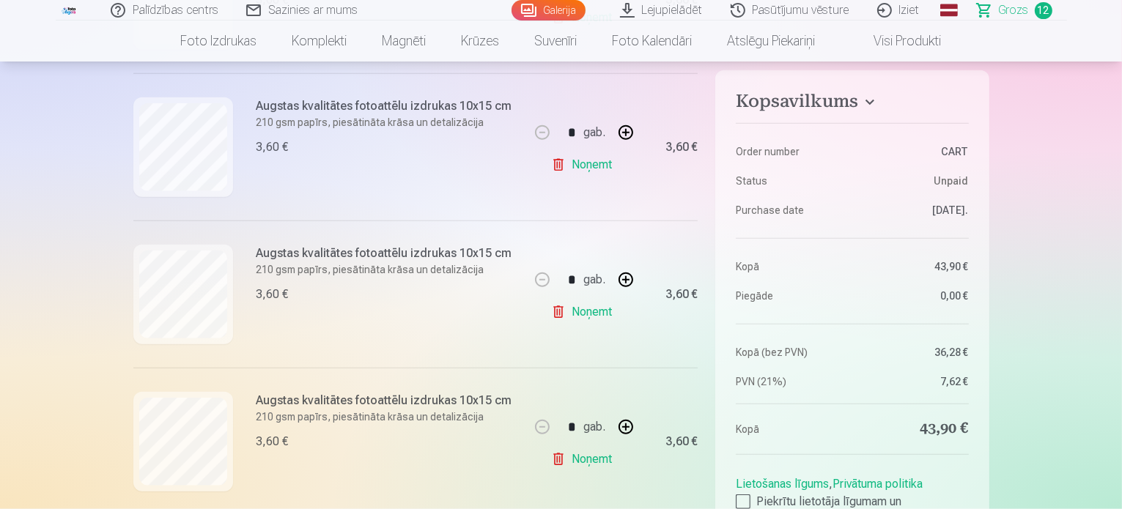
click at [587, 166] on link "Noņemt" at bounding box center [584, 164] width 67 height 29
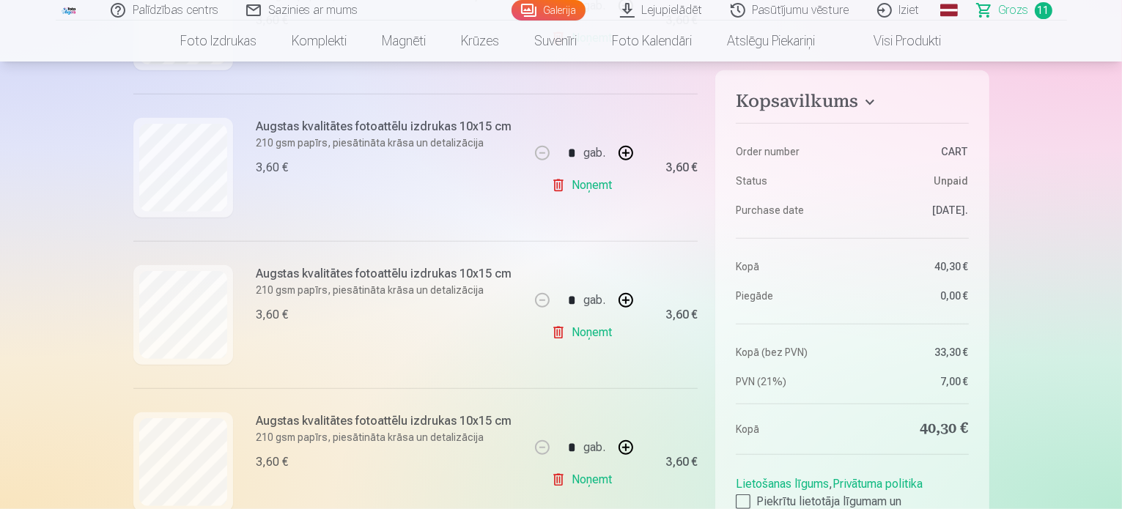
scroll to position [880, 0]
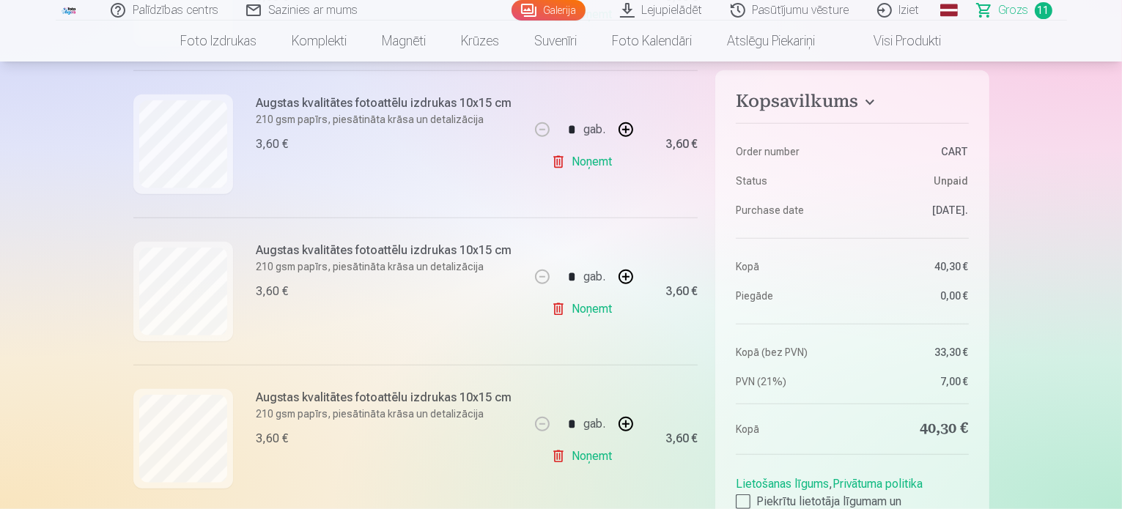
click at [605, 161] on link "Noņemt" at bounding box center [584, 161] width 67 height 29
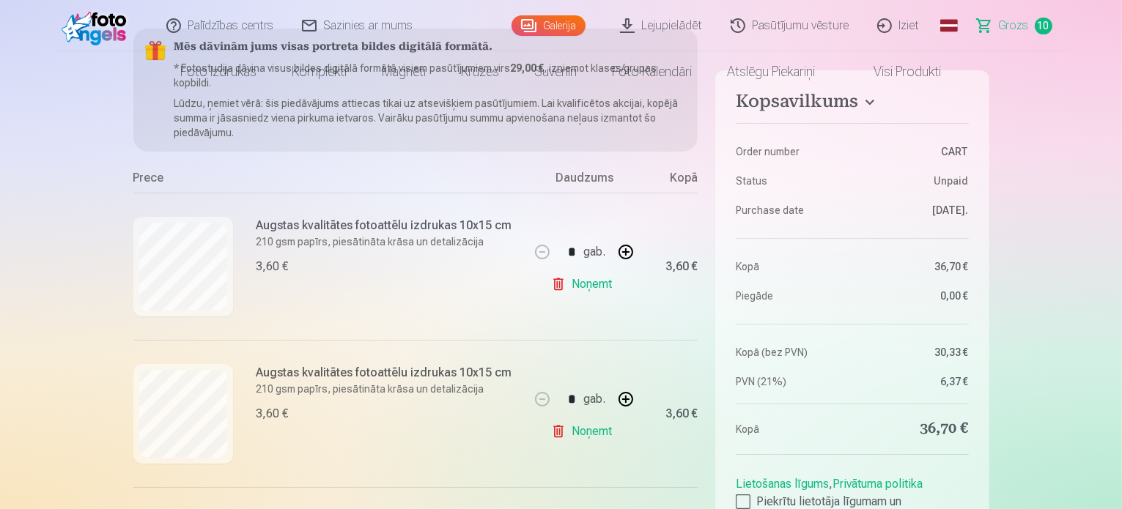
scroll to position [0, 0]
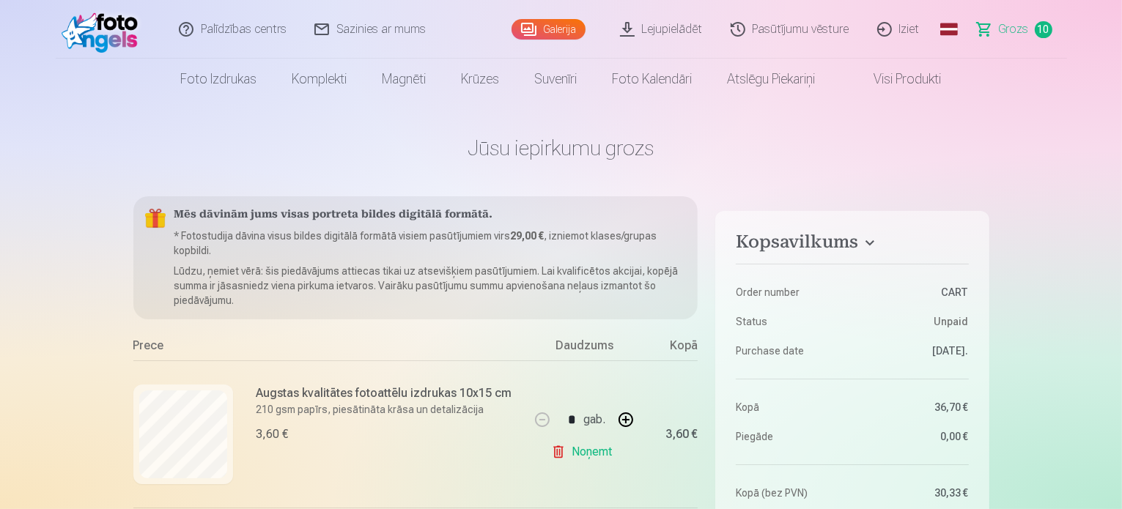
click at [227, 29] on link "Palīdzības centrs" at bounding box center [234, 29] width 136 height 59
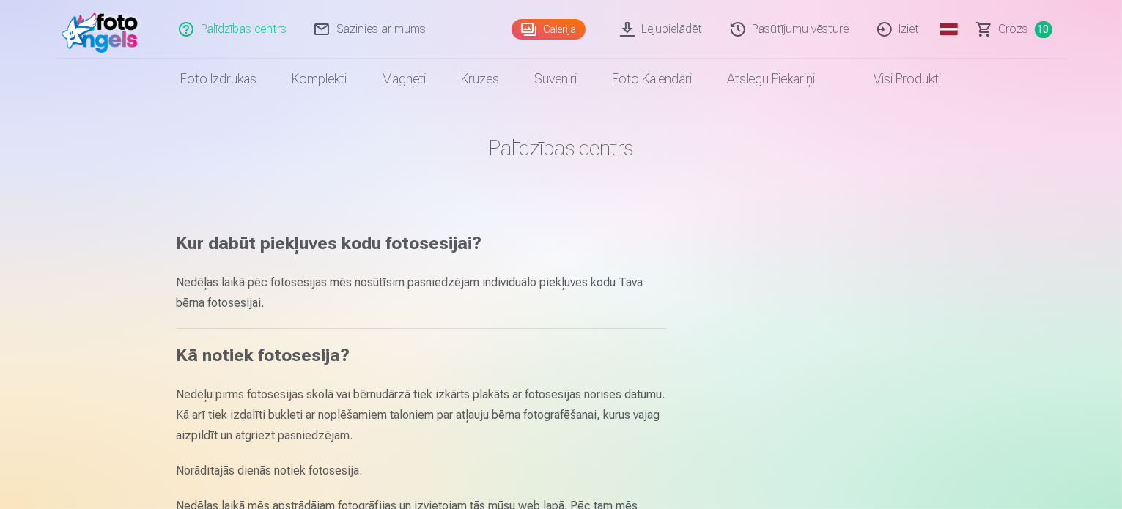
click at [686, 29] on link "Lejupielādēt" at bounding box center [662, 29] width 111 height 59
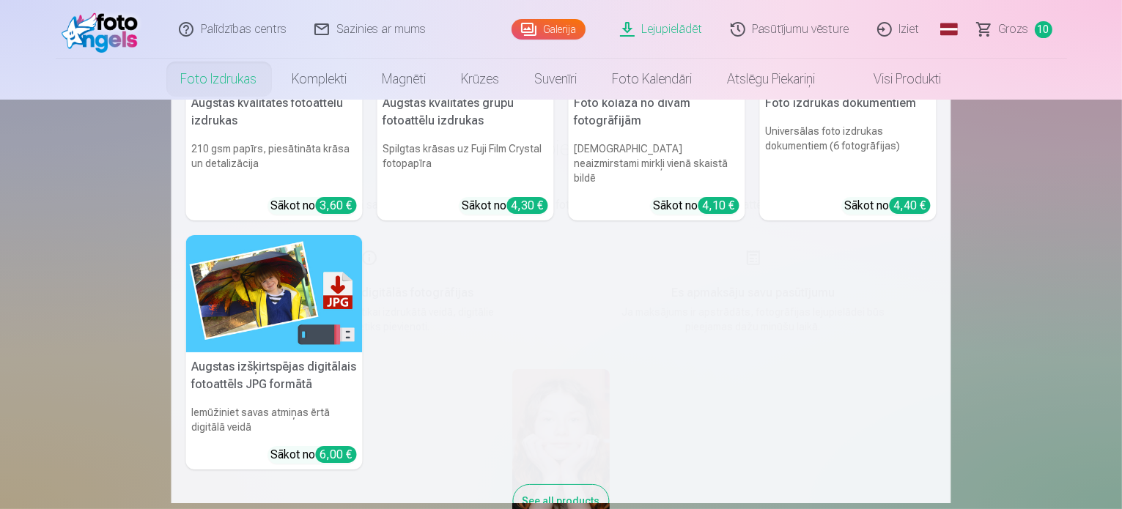
scroll to position [147, 0]
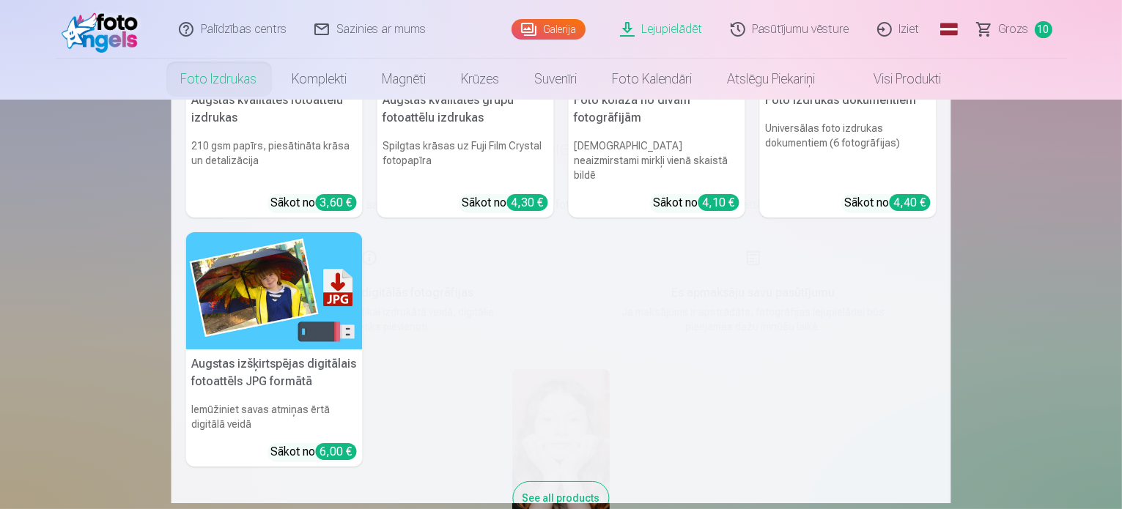
click at [280, 361] on h5 "Augstas izšķirtspējas digitālais fotoattēls JPG formātā" at bounding box center [274, 373] width 177 height 47
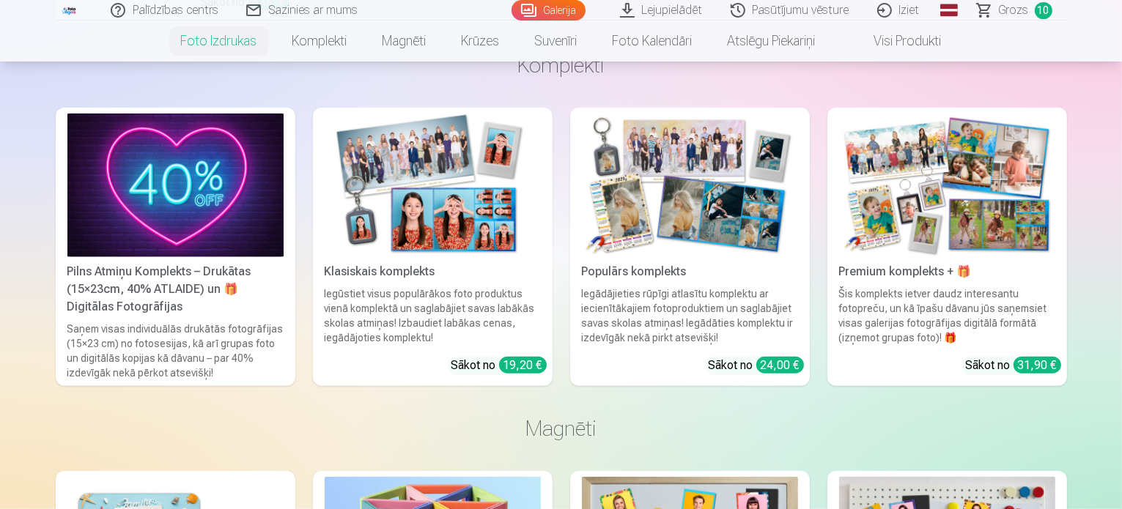
scroll to position [1613, 0]
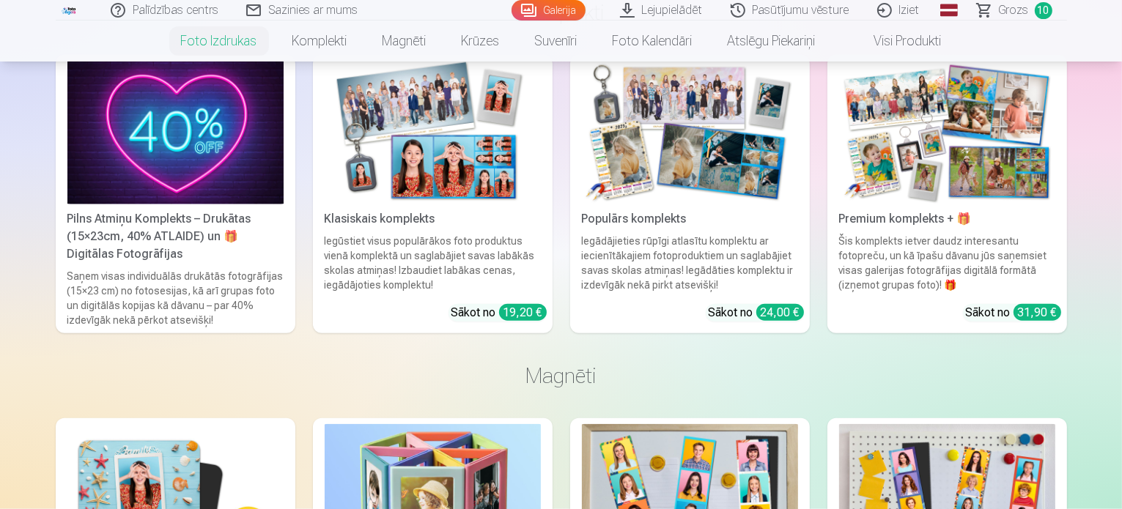
click at [179, 210] on div "Pilns Atmiņu Komplekts – Drukātas (15×23cm, 40% ATLAIDE) un 🎁 Digitālas Fotogrā…" at bounding box center [176, 236] width 228 height 53
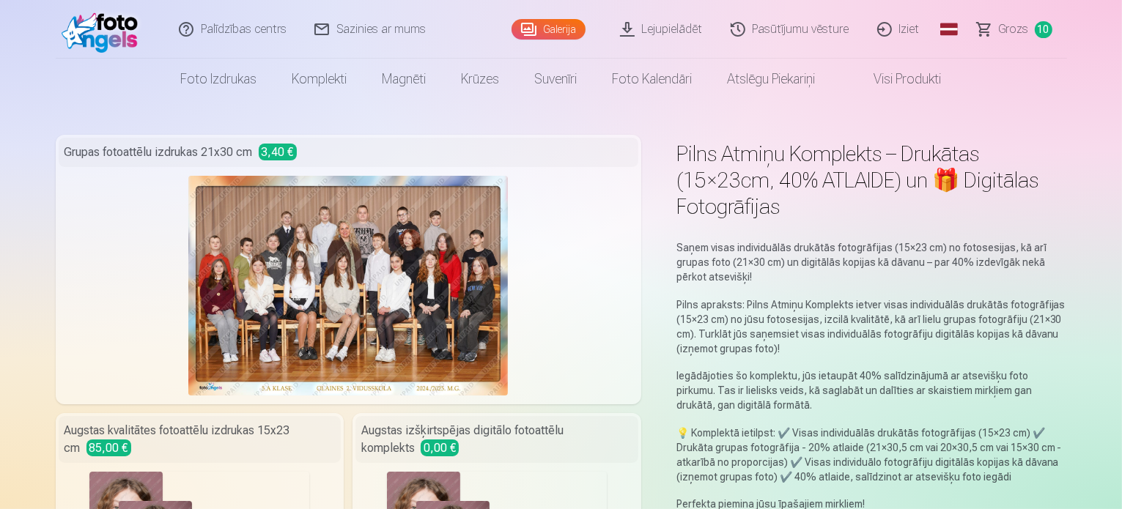
click at [1011, 30] on span "Grozs" at bounding box center [1014, 30] width 30 height 18
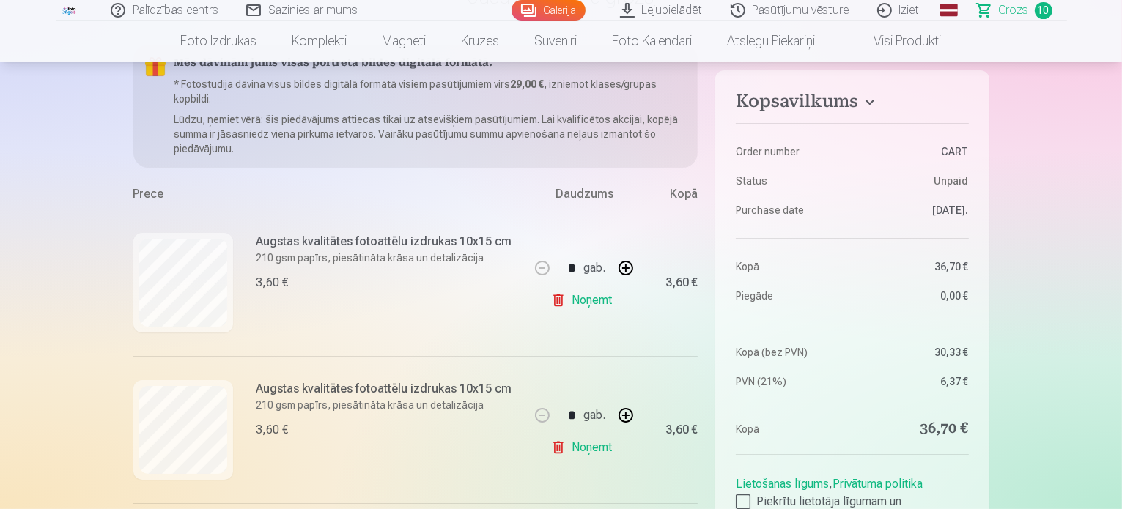
scroll to position [73, 0]
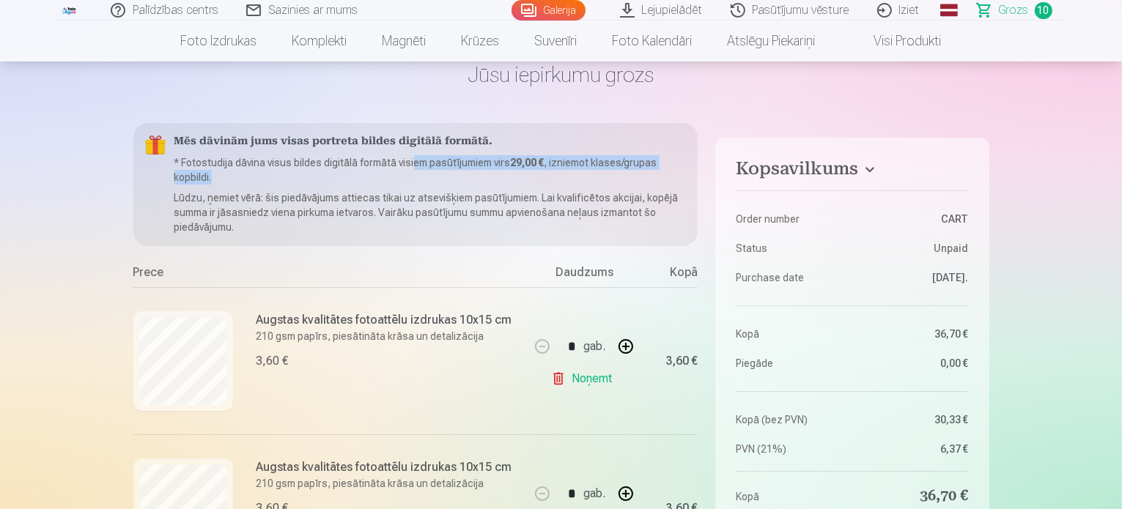
drag, startPoint x: 413, startPoint y: 163, endPoint x: 567, endPoint y: 177, distance: 153.9
click at [567, 177] on p "* Fotostudija dāvina visus bildes digitālā formātā visiem pasūtījumiem virs 29,…" at bounding box center [430, 169] width 512 height 29
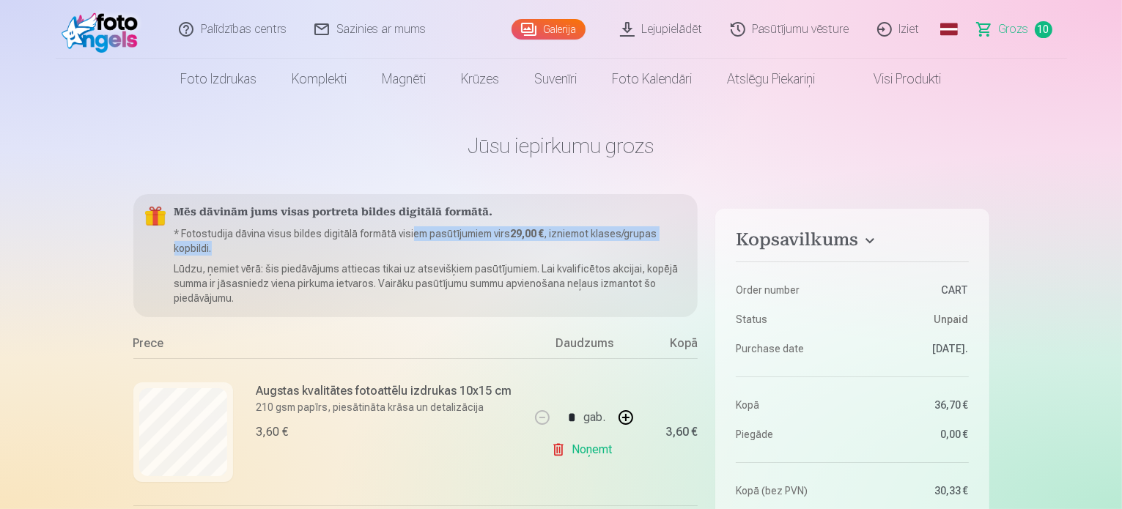
scroll to position [0, 0]
click at [264, 248] on p "* Fotostudija dāvina visus bildes digitālā formātā visiem pasūtījumiem virs 29,…" at bounding box center [430, 243] width 512 height 29
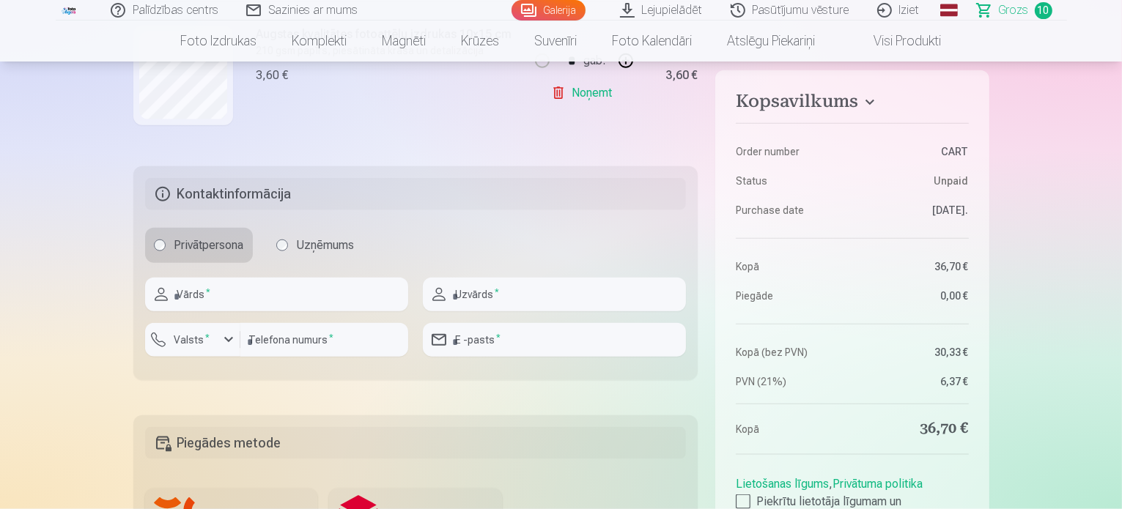
scroll to position [1686, 0]
click at [254, 295] on input "text" at bounding box center [276, 294] width 263 height 34
type input "*******"
type input "**********"
click at [277, 331] on input "number" at bounding box center [324, 340] width 168 height 34
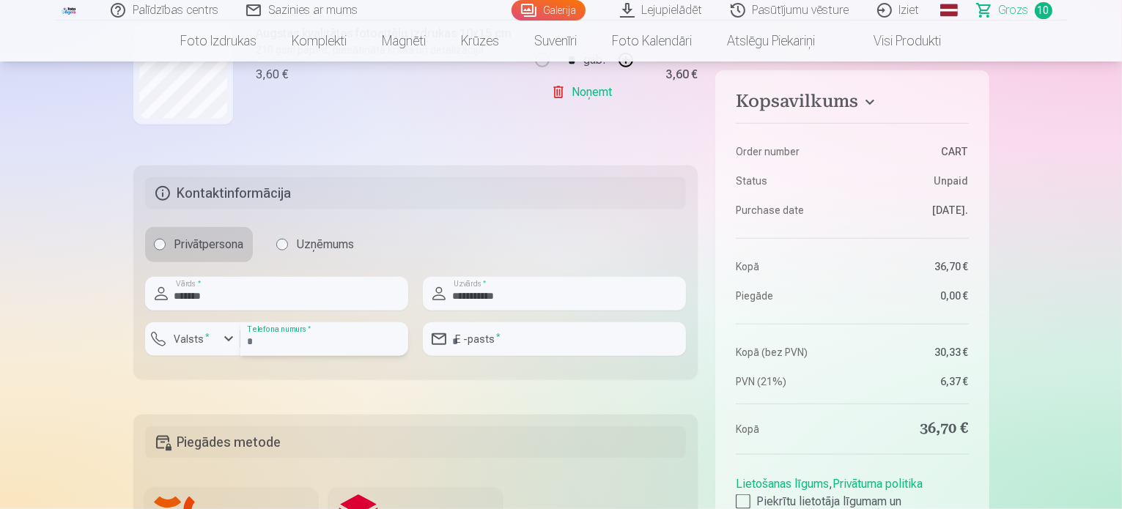
type input "********"
click at [161, 333] on button "Valsts *" at bounding box center [192, 340] width 95 height 34
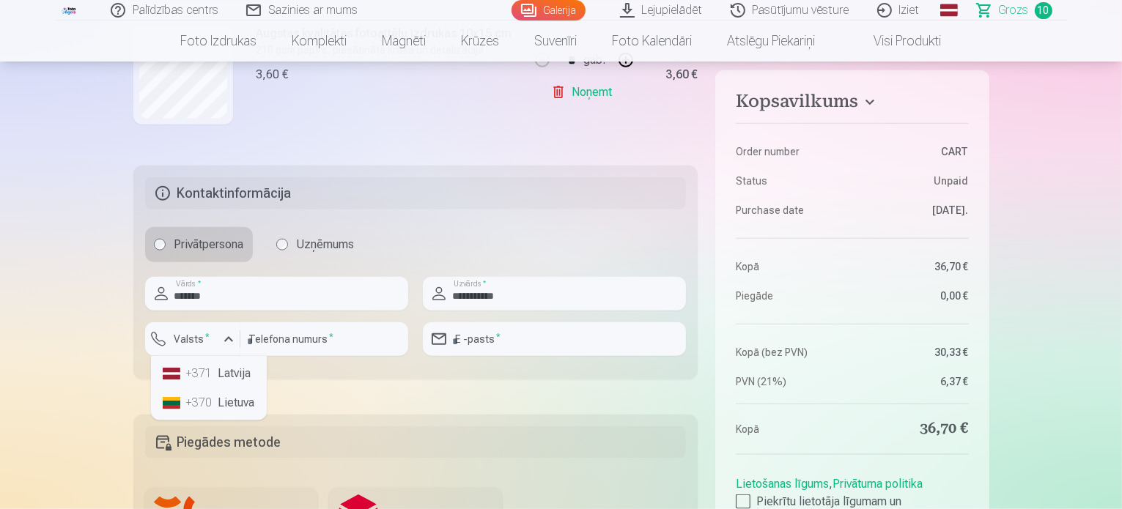
click at [227, 375] on li "+371 Latvija" at bounding box center [209, 373] width 104 height 29
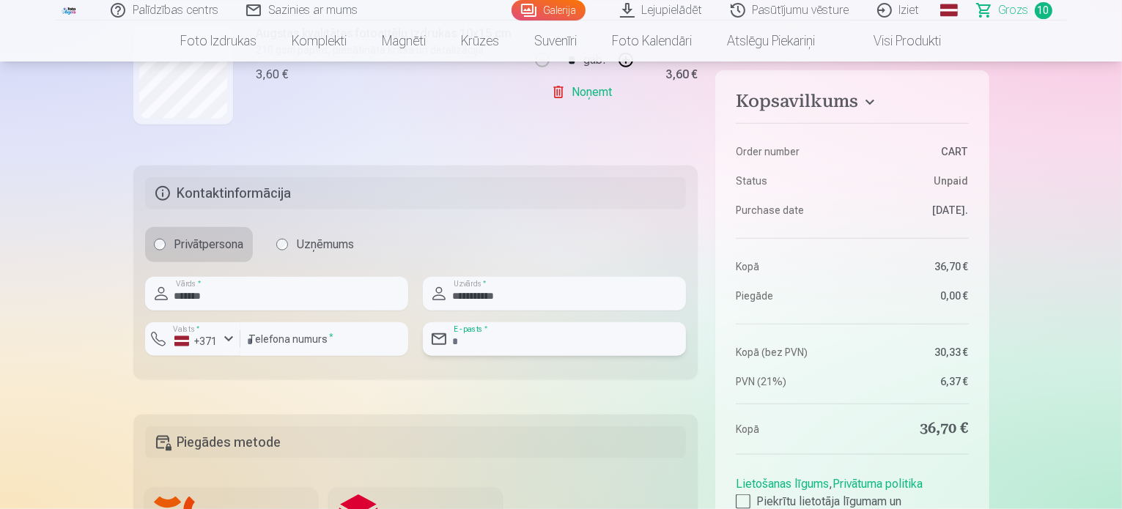
click at [514, 340] on input "email" at bounding box center [554, 340] width 263 height 34
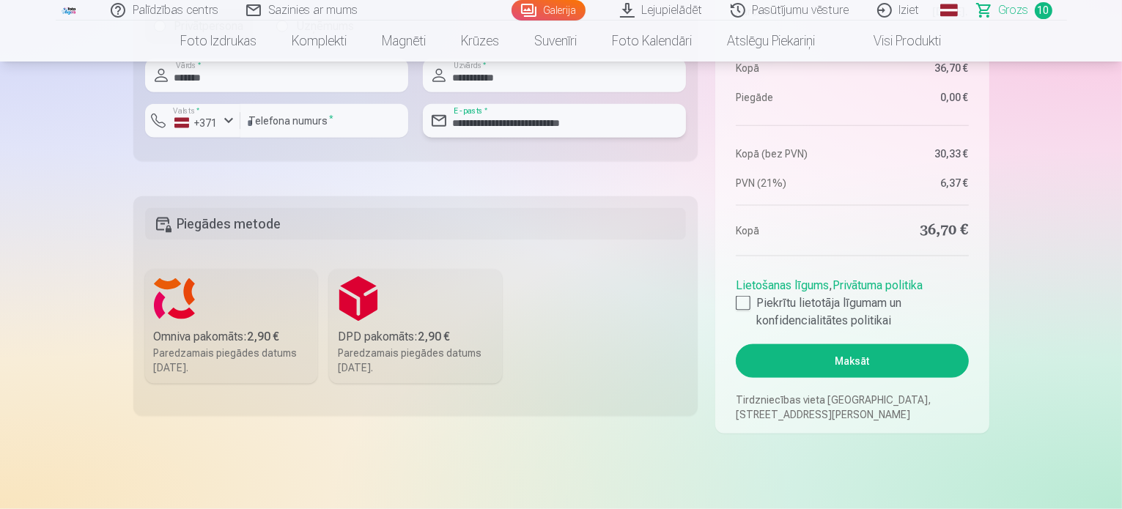
scroll to position [1906, 0]
type input "**********"
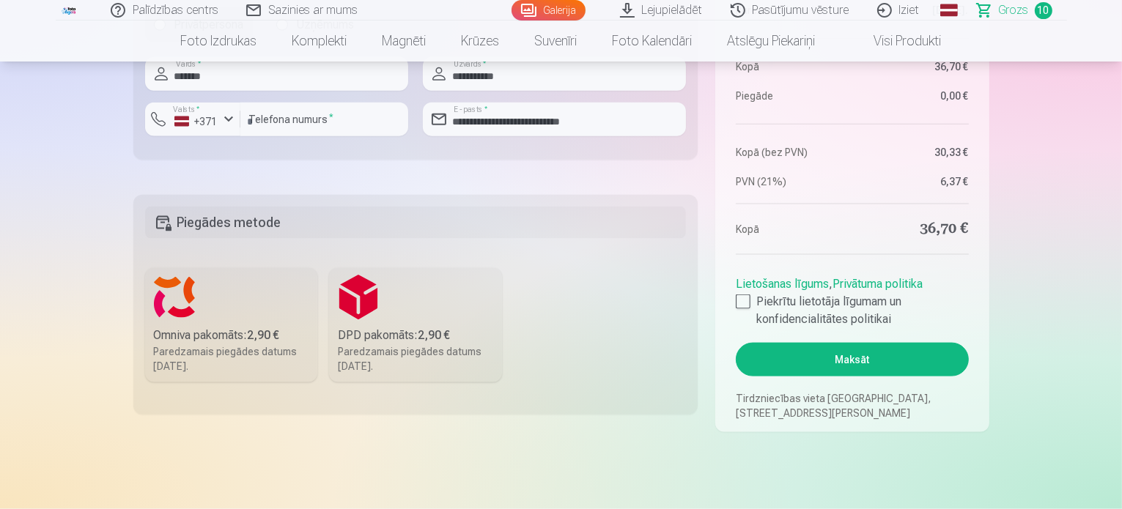
click at [203, 312] on label "Omniva pakomāts : 2,90 € Paredzamais piegādes datums [DATE]." at bounding box center [231, 325] width 173 height 114
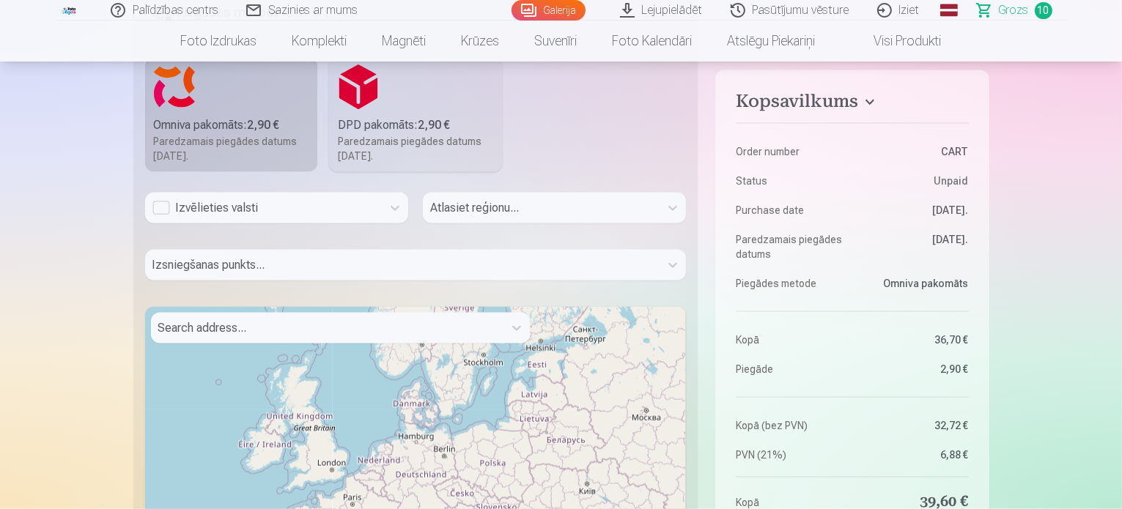
scroll to position [2126, 0]
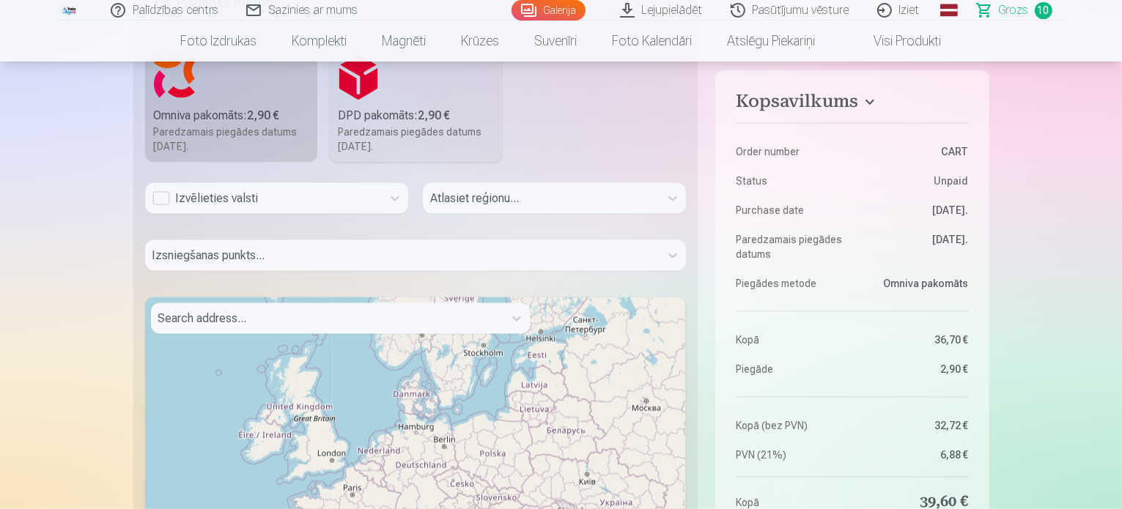
click at [252, 200] on div "Izvēlieties valsti" at bounding box center [263, 199] width 222 height 18
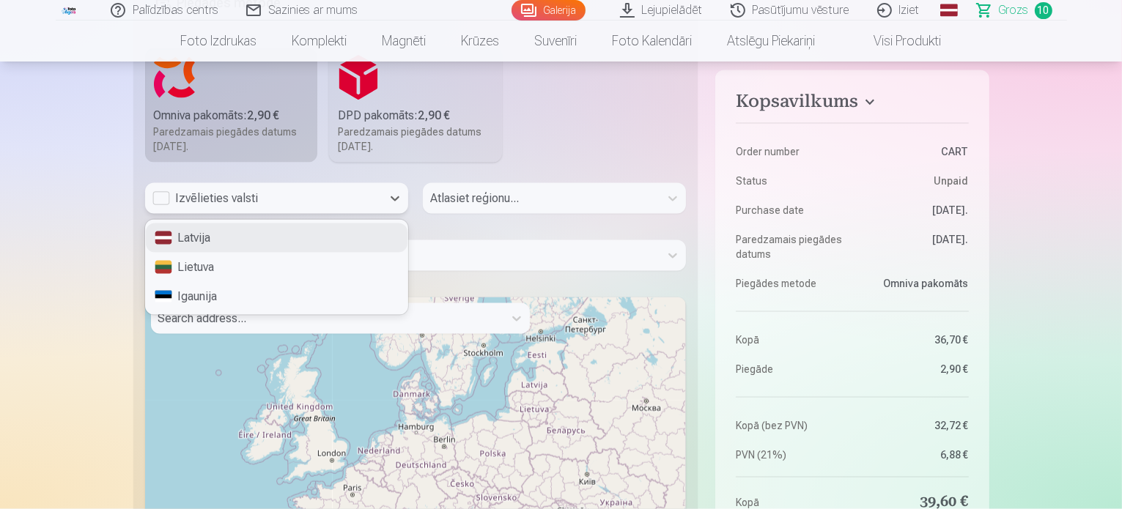
click at [218, 243] on div "Latvija" at bounding box center [277, 238] width 262 height 29
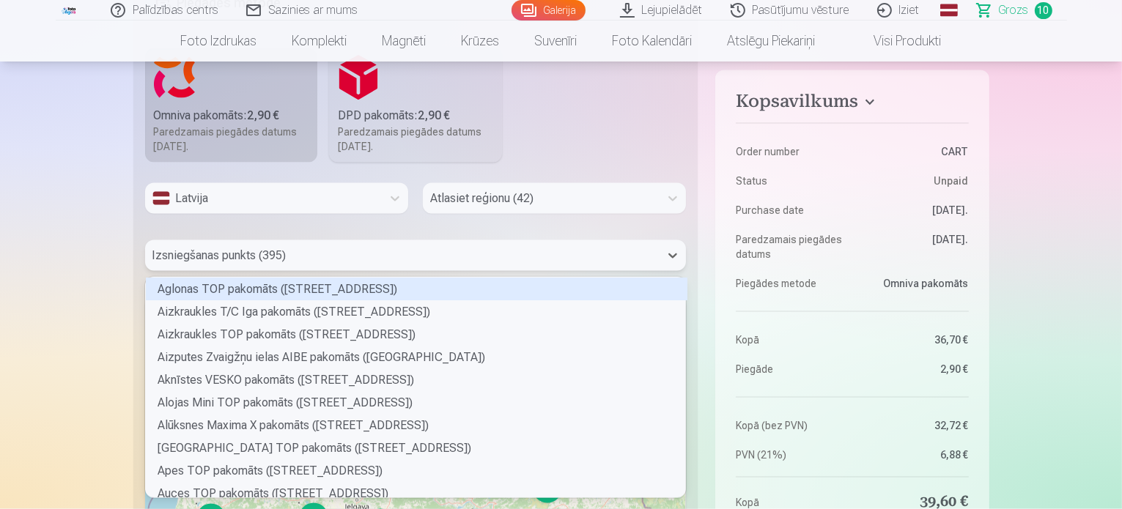
click at [333, 253] on div at bounding box center [402, 256] width 501 height 21
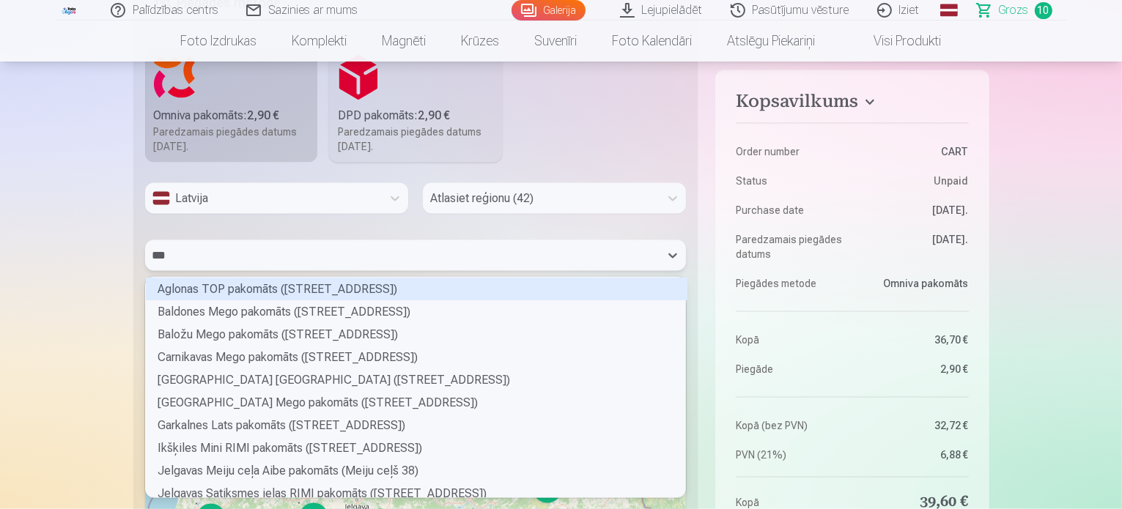
type input "****"
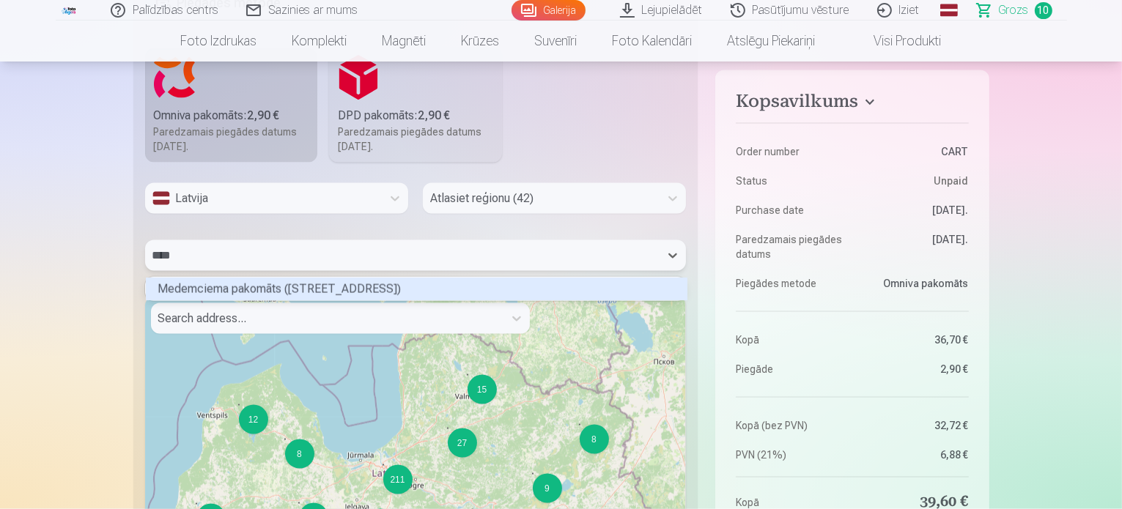
scroll to position [19, 537]
click at [353, 290] on div "Medemciema pakomāts ([STREET_ADDRESS])" at bounding box center [417, 289] width 542 height 23
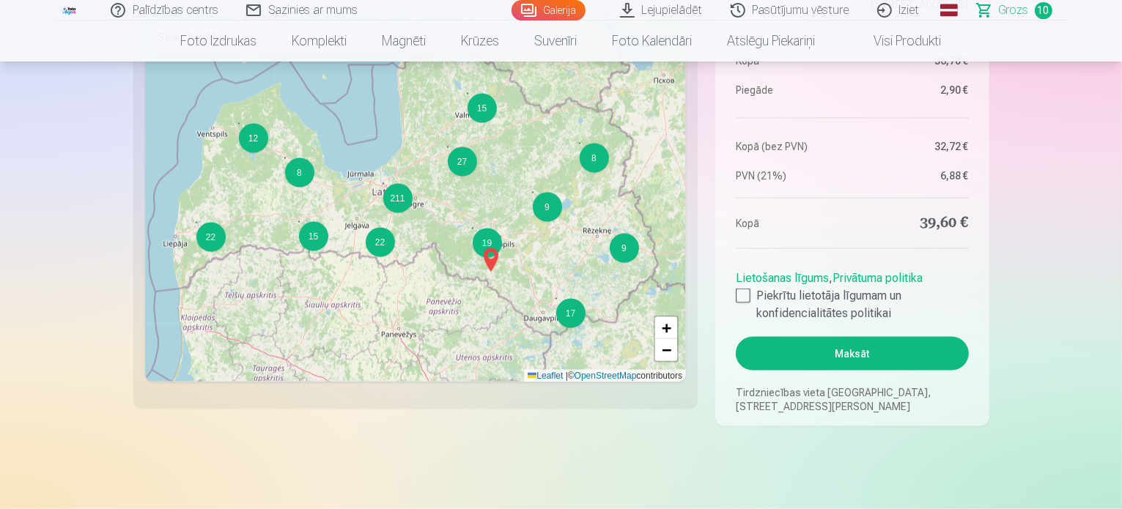
scroll to position [2419, 0]
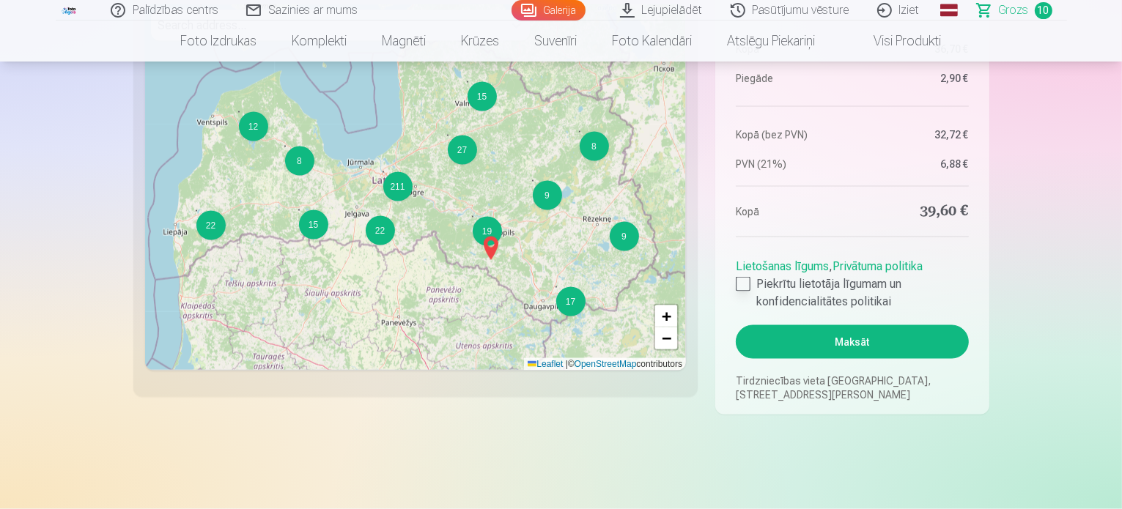
drag, startPoint x: 747, startPoint y: 281, endPoint x: 757, endPoint y: 294, distance: 16.7
click at [747, 281] on div at bounding box center [743, 284] width 15 height 15
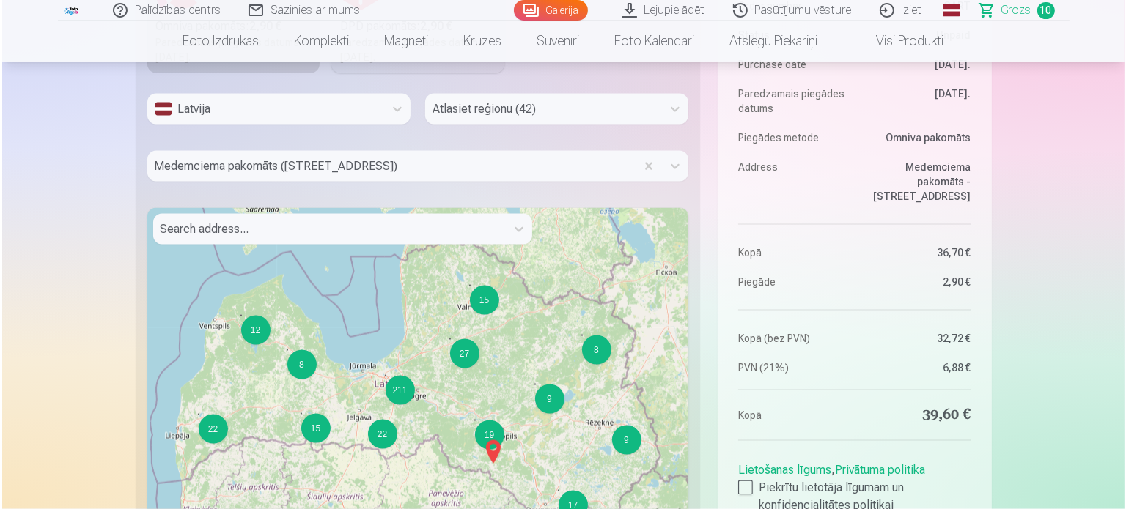
scroll to position [2565, 0]
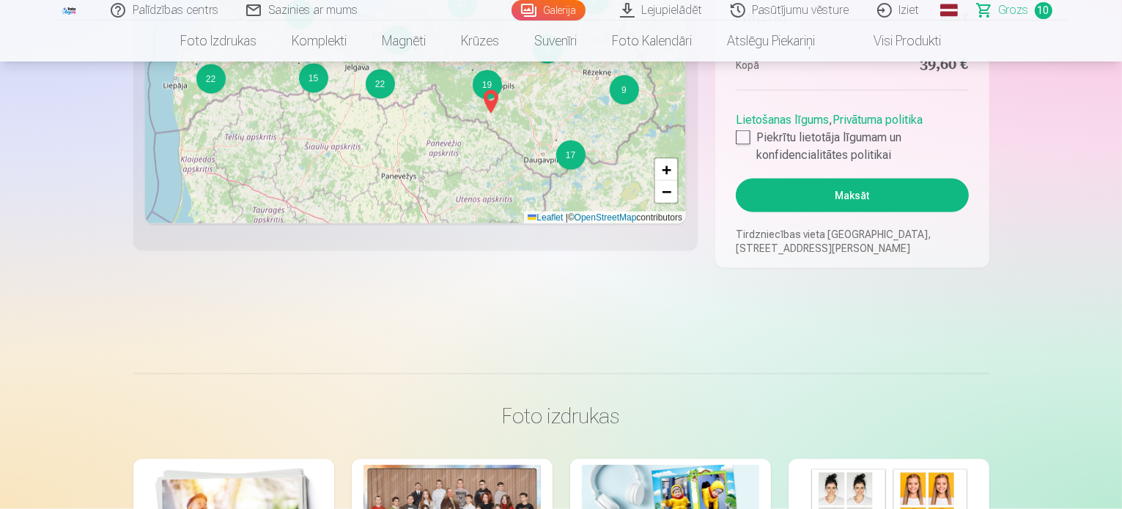
click at [906, 197] on button "Maksāt" at bounding box center [852, 196] width 232 height 34
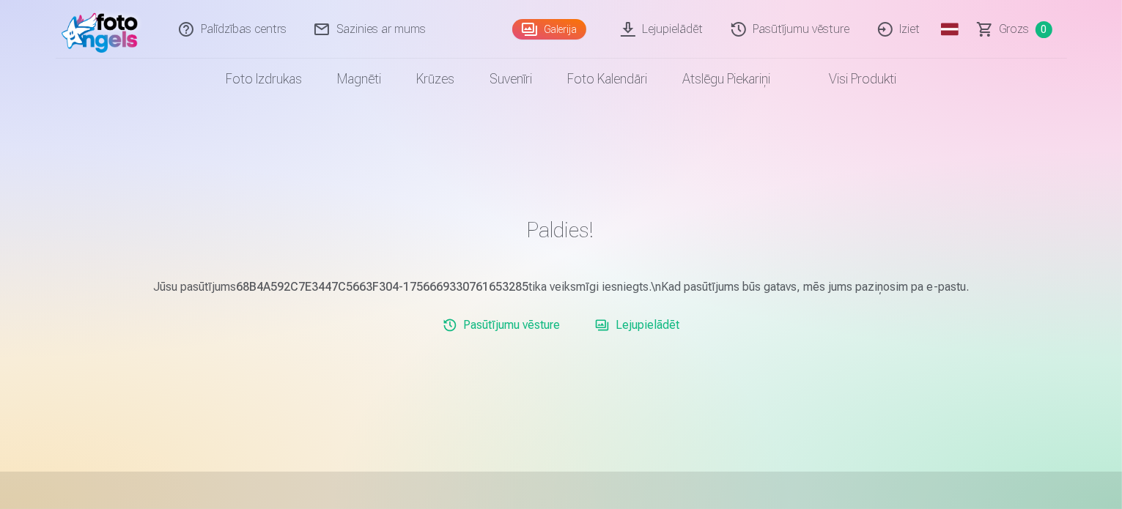
click at [865, 77] on link "Visi produkti" at bounding box center [851, 79] width 126 height 41
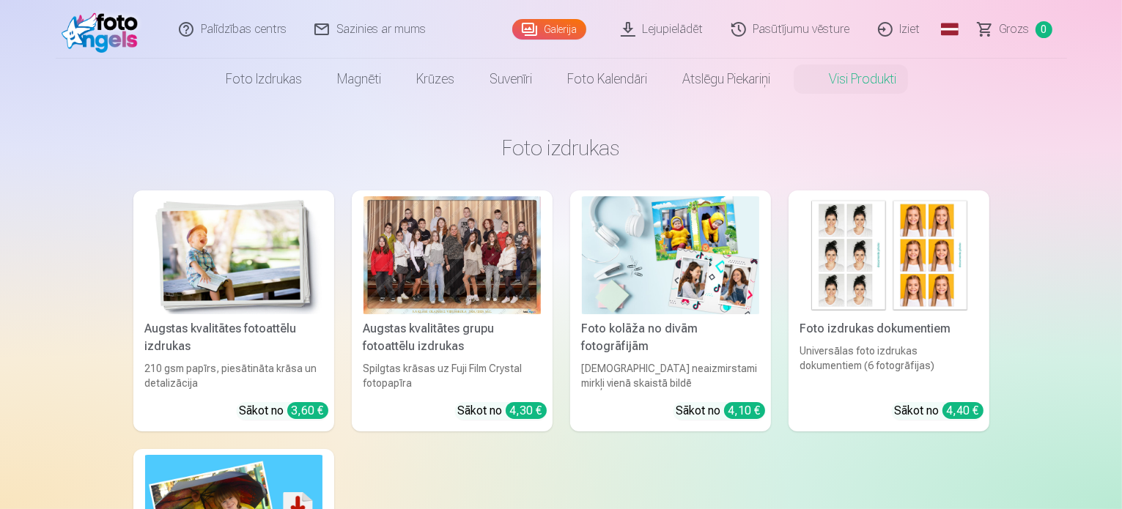
click at [650, 31] on link "Lejupielādēt" at bounding box center [663, 29] width 111 height 59
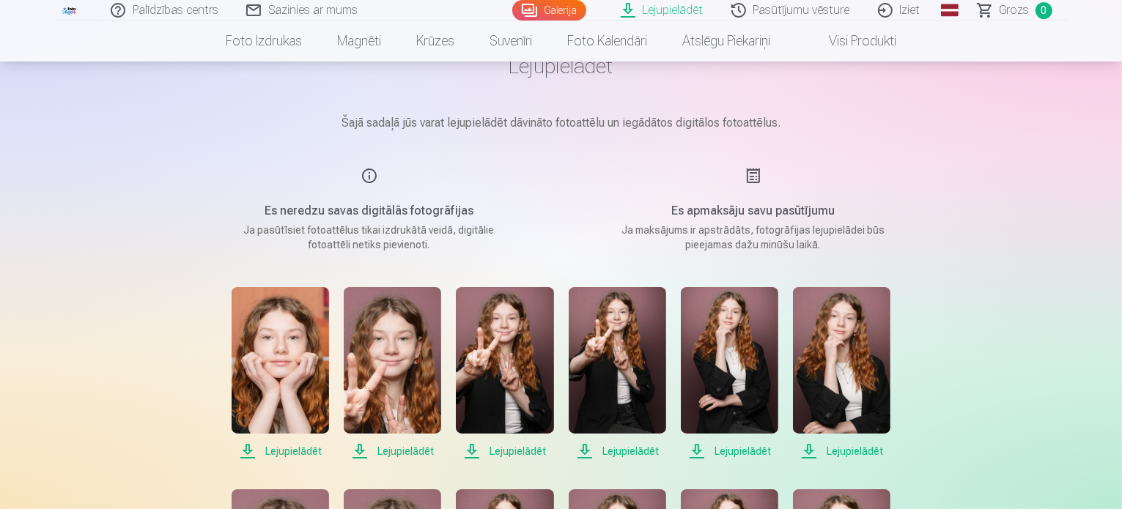
scroll to position [73, 0]
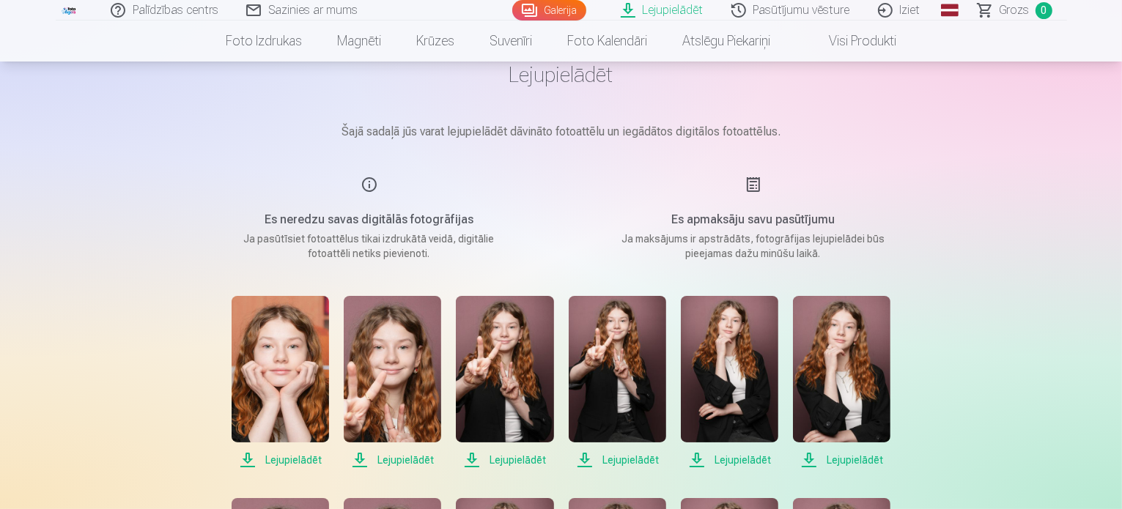
click at [276, 463] on span "Lejupielādēt" at bounding box center [280, 461] width 97 height 18
click at [405, 457] on span "Lejupielādēt" at bounding box center [392, 461] width 97 height 18
click at [517, 457] on span "Lejupielādēt" at bounding box center [504, 461] width 97 height 18
click at [629, 463] on span "Lejupielādēt" at bounding box center [617, 461] width 97 height 18
click at [754, 460] on span "Lejupielādēt" at bounding box center [729, 461] width 97 height 18
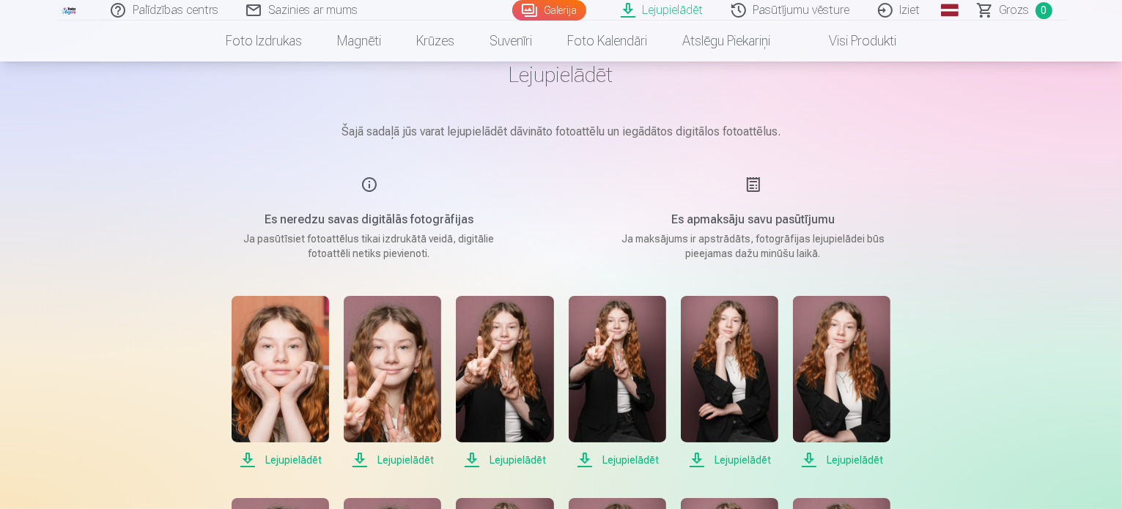
click at [850, 459] on span "Lejupielādēt" at bounding box center [841, 461] width 97 height 18
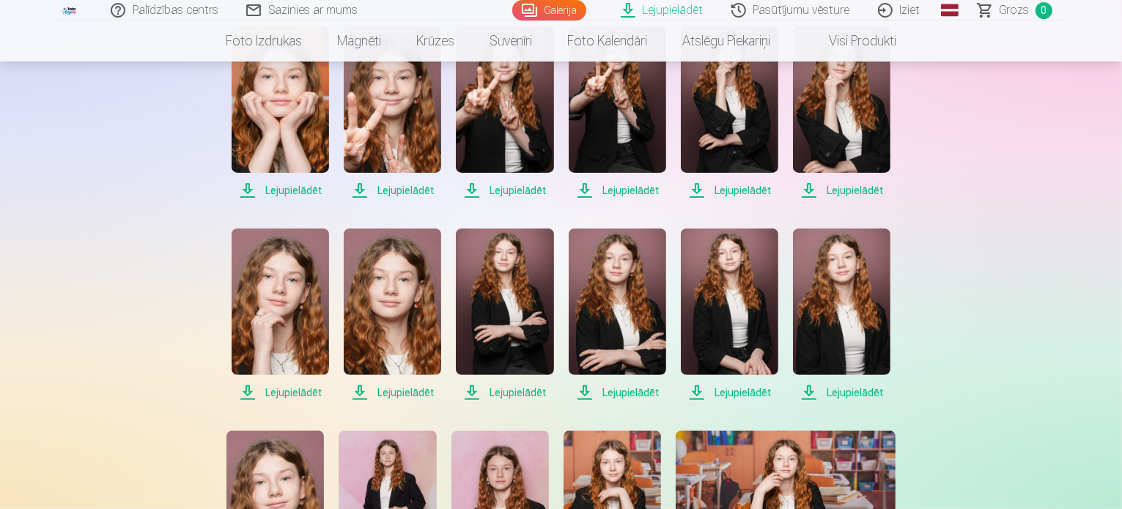
scroll to position [366, 0]
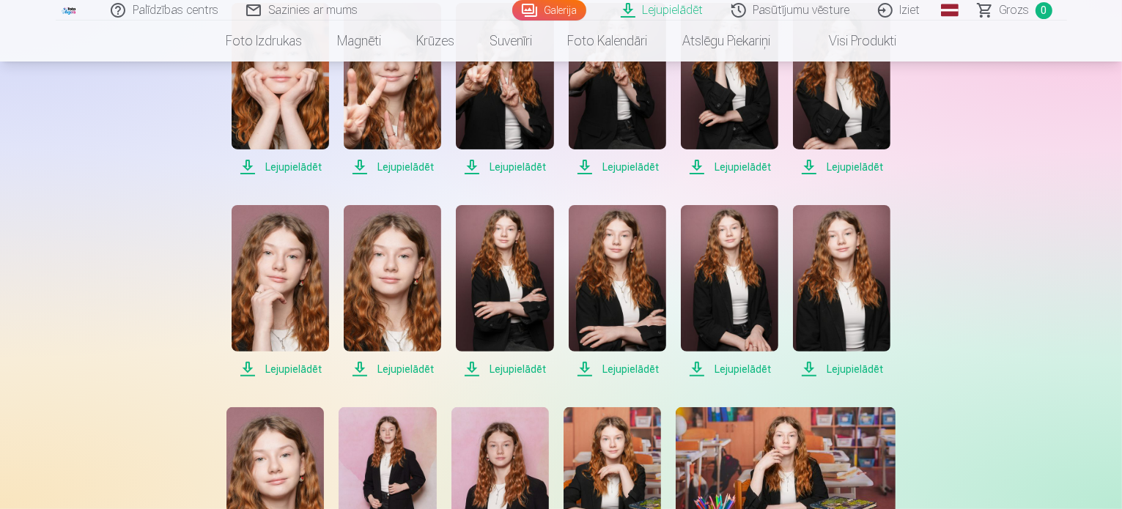
click at [295, 368] on span "Lejupielādēt" at bounding box center [280, 370] width 97 height 18
click at [405, 369] on span "Lejupielādēt" at bounding box center [392, 370] width 97 height 18
click at [505, 368] on span "Lejupielādēt" at bounding box center [504, 370] width 97 height 18
click at [630, 372] on span "Lejupielādēt" at bounding box center [617, 370] width 97 height 18
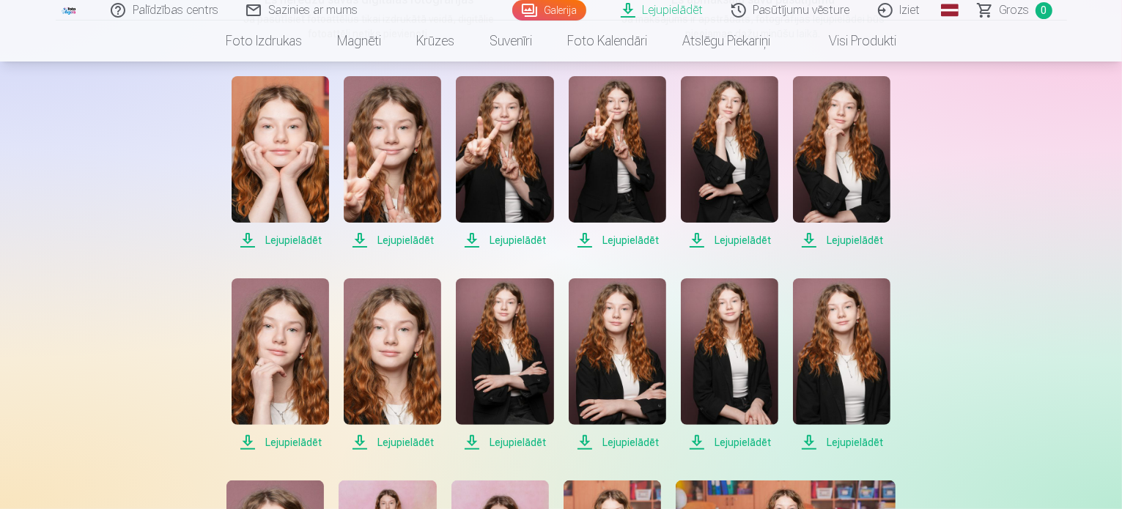
click at [739, 439] on span "Lejupielādēt" at bounding box center [729, 443] width 97 height 18
click at [850, 442] on span "Lejupielādēt" at bounding box center [841, 443] width 97 height 18
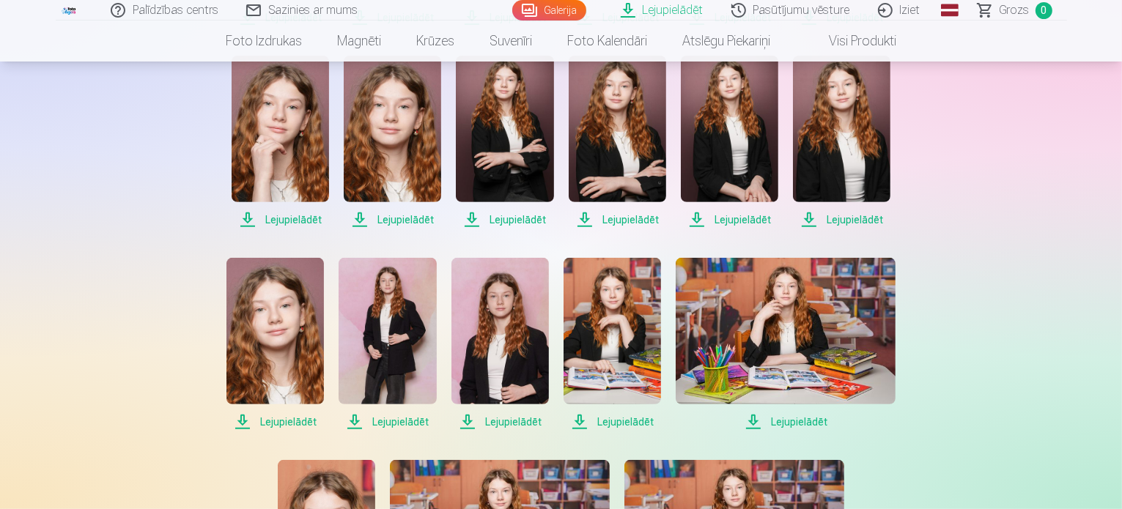
scroll to position [586, 0]
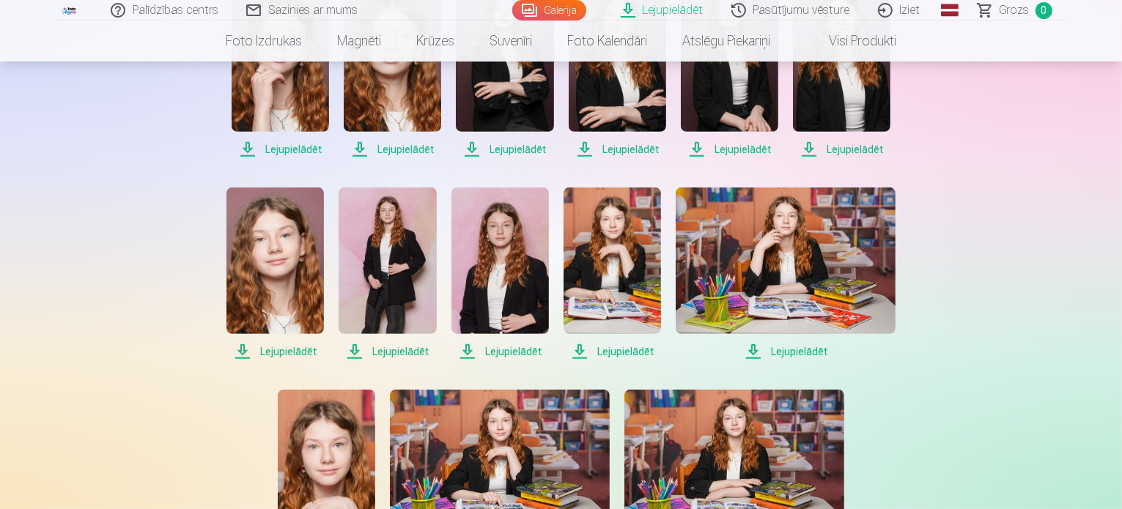
click at [287, 348] on span "Lejupielādēt" at bounding box center [274, 352] width 97 height 18
click at [390, 353] on span "Lejupielādēt" at bounding box center [387, 352] width 97 height 18
click at [530, 351] on span "Lejupielādēt" at bounding box center [500, 352] width 97 height 18
click at [641, 352] on span "Lejupielādēt" at bounding box center [612, 352] width 97 height 18
click at [793, 350] on span "Lejupielādēt" at bounding box center [786, 352] width 220 height 18
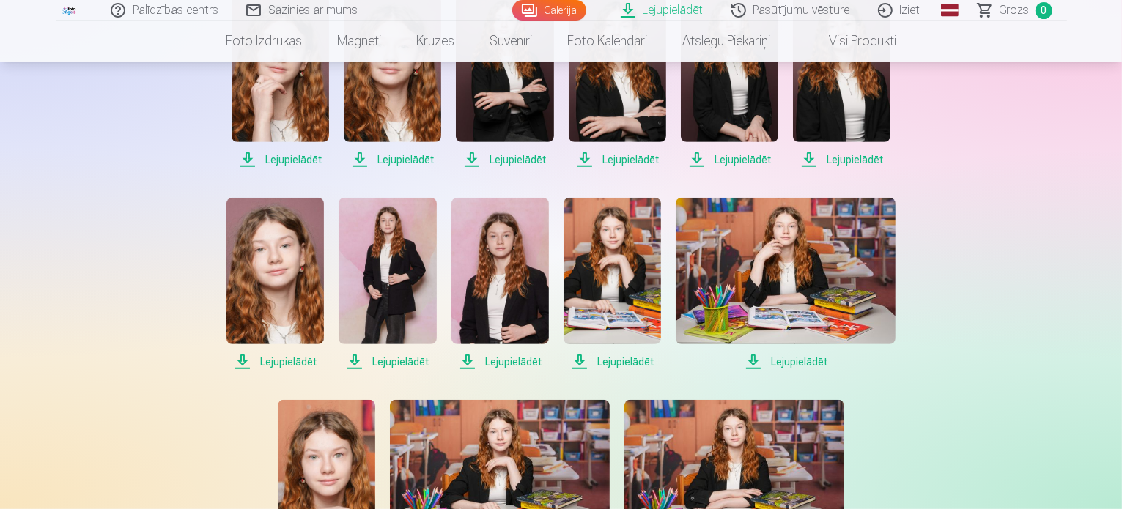
scroll to position [733, 0]
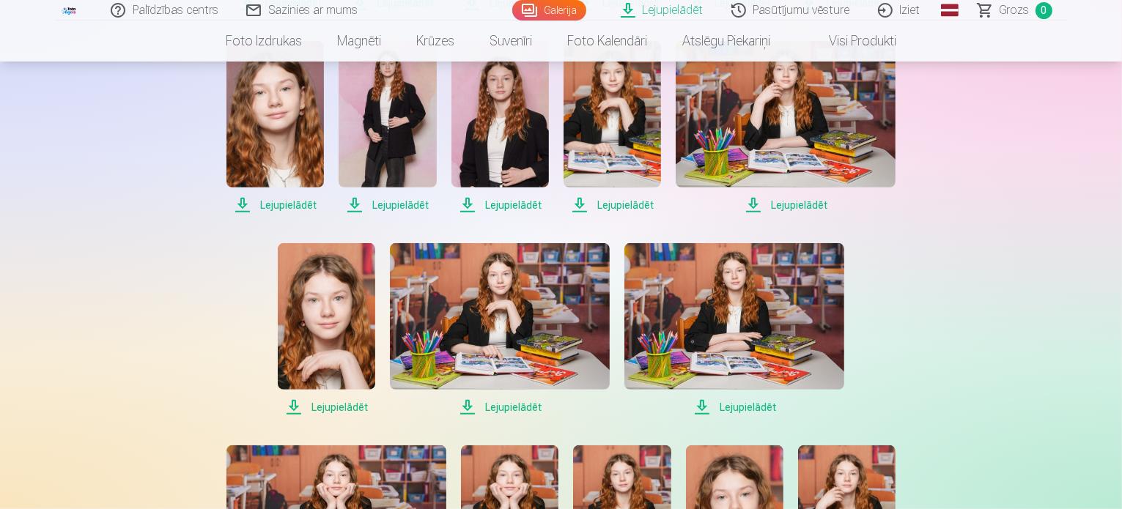
click at [340, 403] on span "Lejupielādēt" at bounding box center [326, 408] width 97 height 18
click at [519, 409] on span "Lejupielādēt" at bounding box center [500, 408] width 220 height 18
click at [747, 405] on span "Lejupielādēt" at bounding box center [735, 408] width 220 height 18
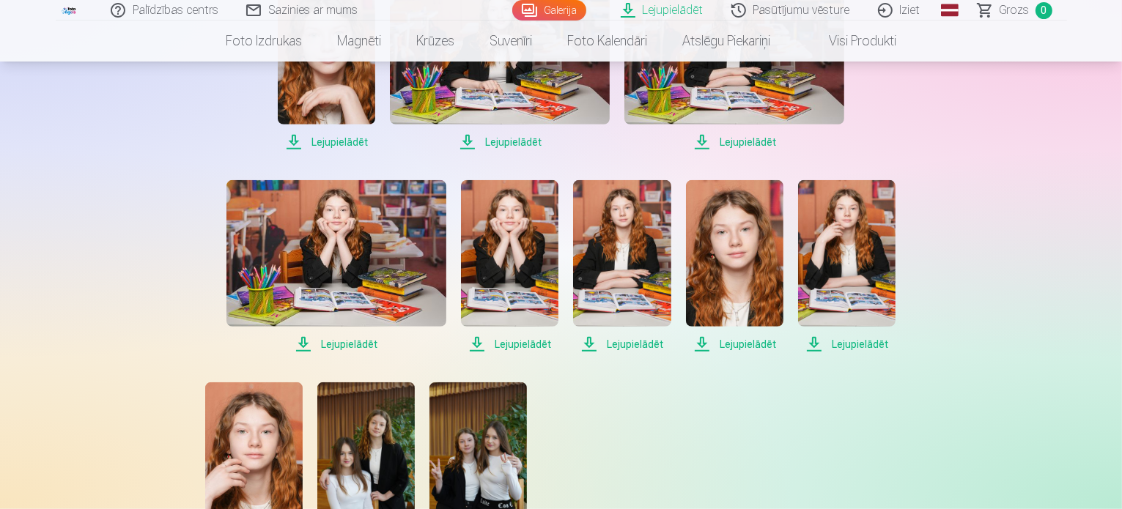
scroll to position [1026, 0]
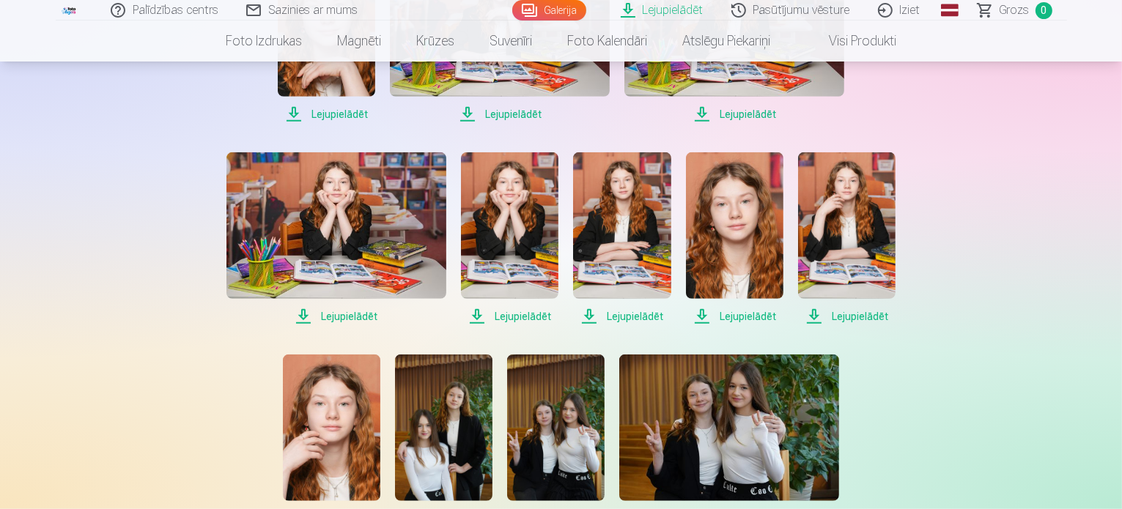
click at [350, 314] on span "Lejupielādēt" at bounding box center [336, 317] width 220 height 18
click at [524, 317] on span "Lejupielādēt" at bounding box center [509, 317] width 97 height 18
click at [627, 314] on span "Lejupielādēt" at bounding box center [621, 317] width 97 height 18
click at [751, 317] on span "Lejupielādēt" at bounding box center [734, 317] width 97 height 18
click at [859, 320] on span "Lejupielādēt" at bounding box center [846, 317] width 97 height 18
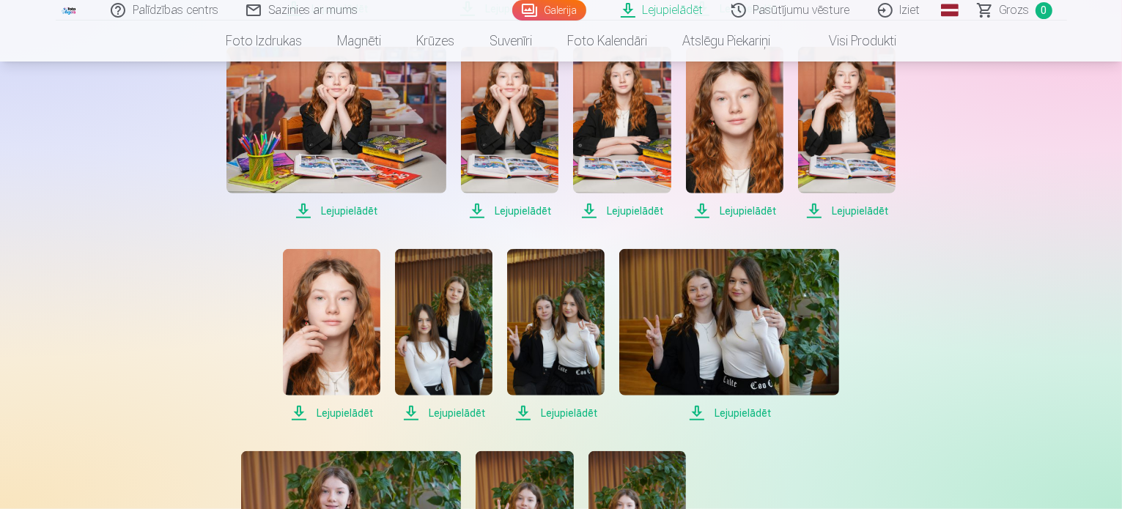
scroll to position [1246, 0]
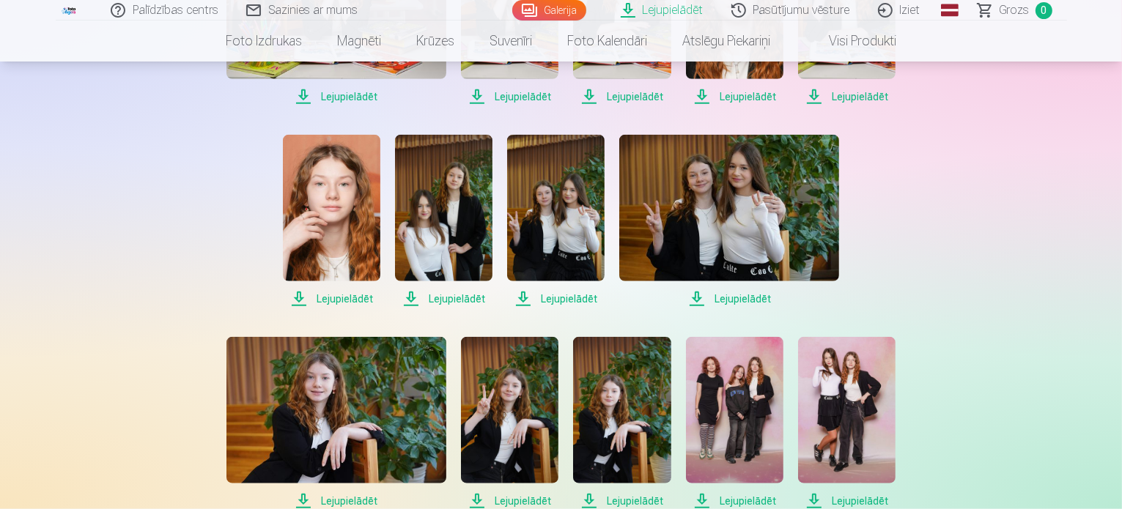
click at [329, 303] on span "Lejupielādēt" at bounding box center [331, 299] width 97 height 18
click at [460, 294] on span "Lejupielādēt" at bounding box center [443, 299] width 97 height 18
click at [564, 301] on span "Lejupielādēt" at bounding box center [555, 299] width 97 height 18
click at [745, 300] on span "Lejupielādēt" at bounding box center [729, 299] width 220 height 18
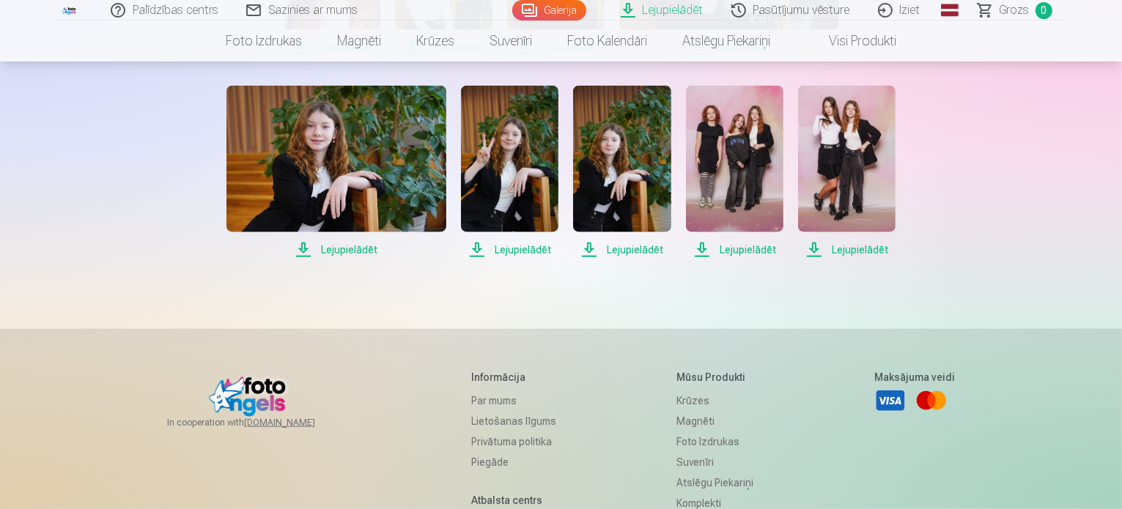
scroll to position [1539, 0]
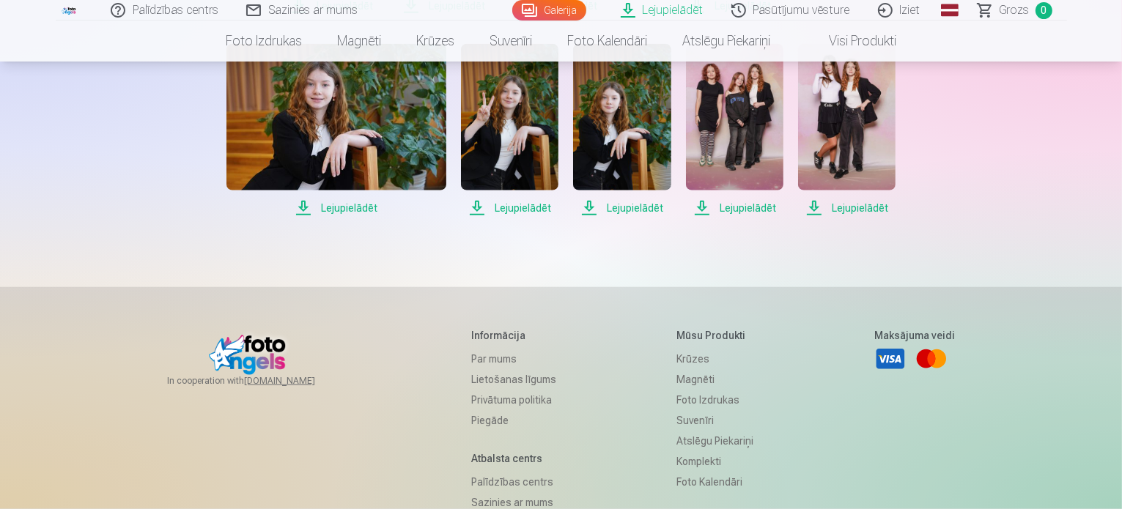
click at [345, 207] on span "Lejupielādēt" at bounding box center [336, 208] width 220 height 18
click at [528, 213] on span "Lejupielādēt" at bounding box center [509, 208] width 97 height 18
click at [635, 204] on span "Lejupielādēt" at bounding box center [621, 208] width 97 height 18
click at [759, 207] on span "Lejupielādēt" at bounding box center [734, 208] width 97 height 18
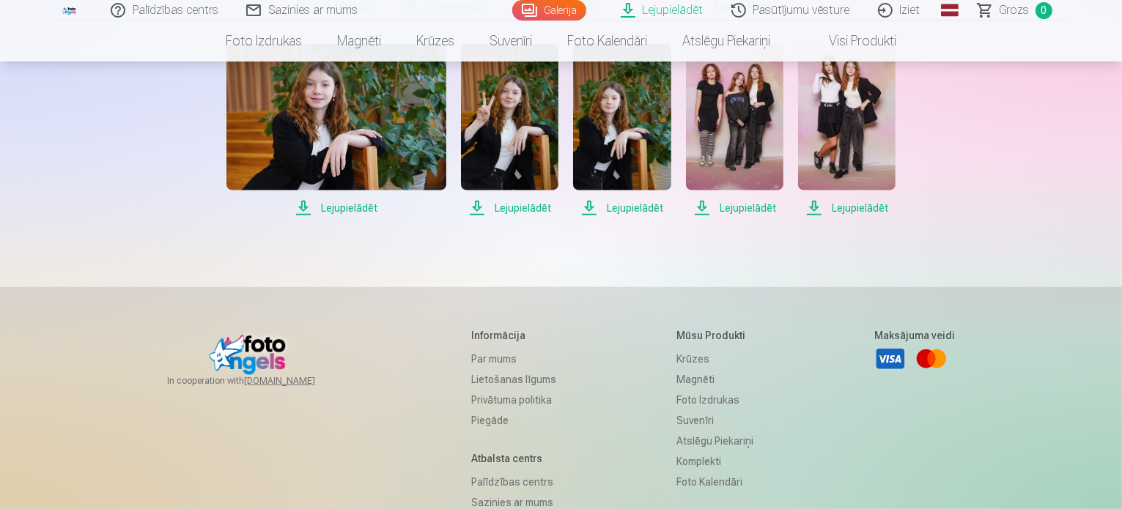
click at [748, 206] on span "Lejupielādēt" at bounding box center [734, 208] width 97 height 18
click at [872, 205] on span "Lejupielādēt" at bounding box center [846, 208] width 97 height 18
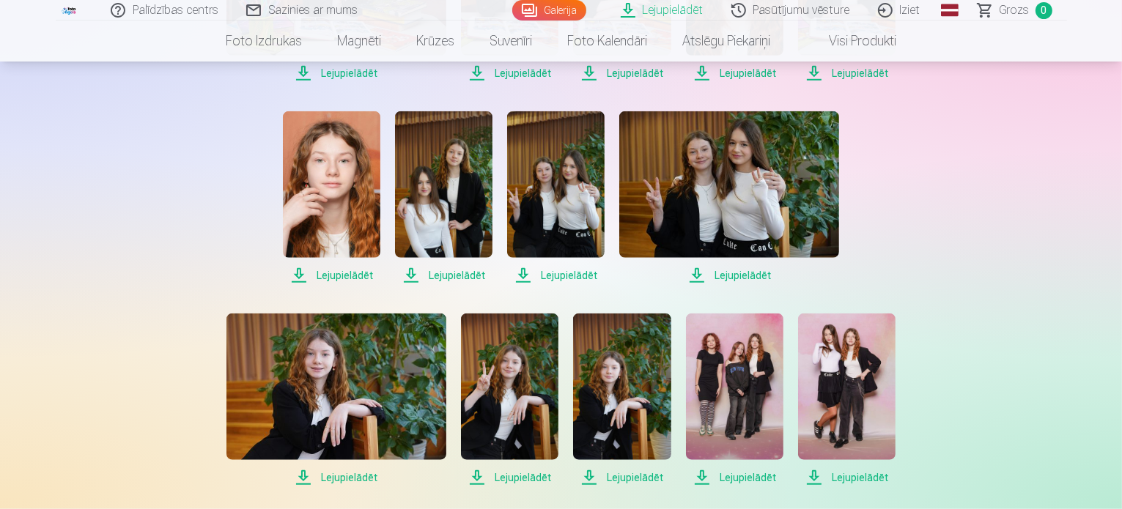
scroll to position [1246, 0]
